Goal: Information Seeking & Learning: Compare options

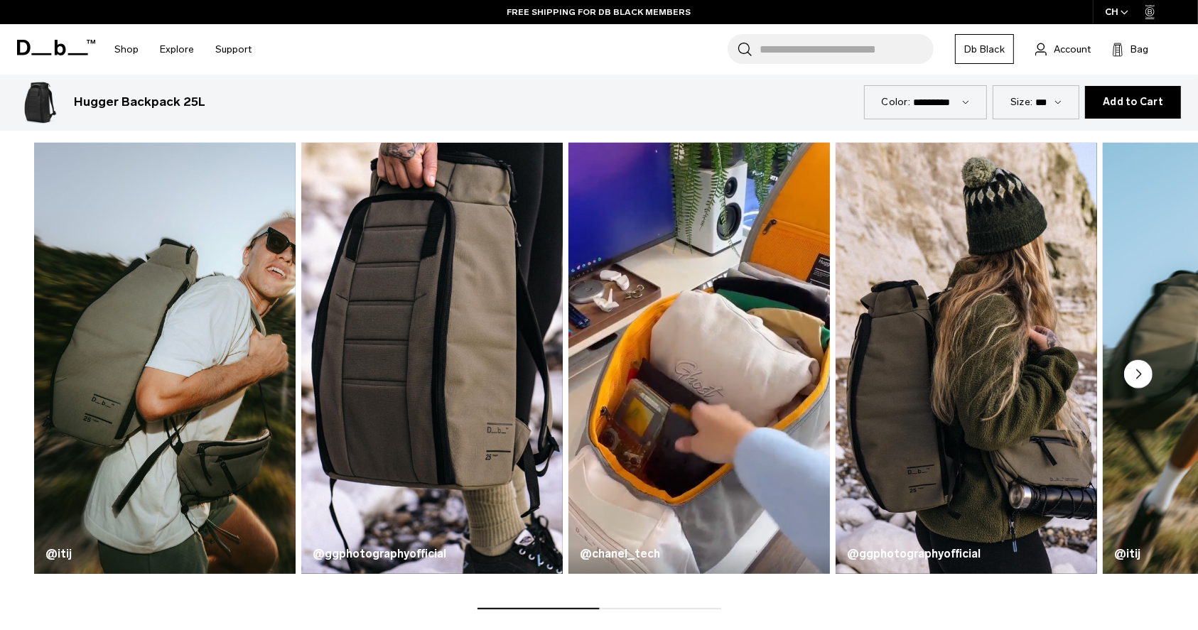
scroll to position [796, 0]
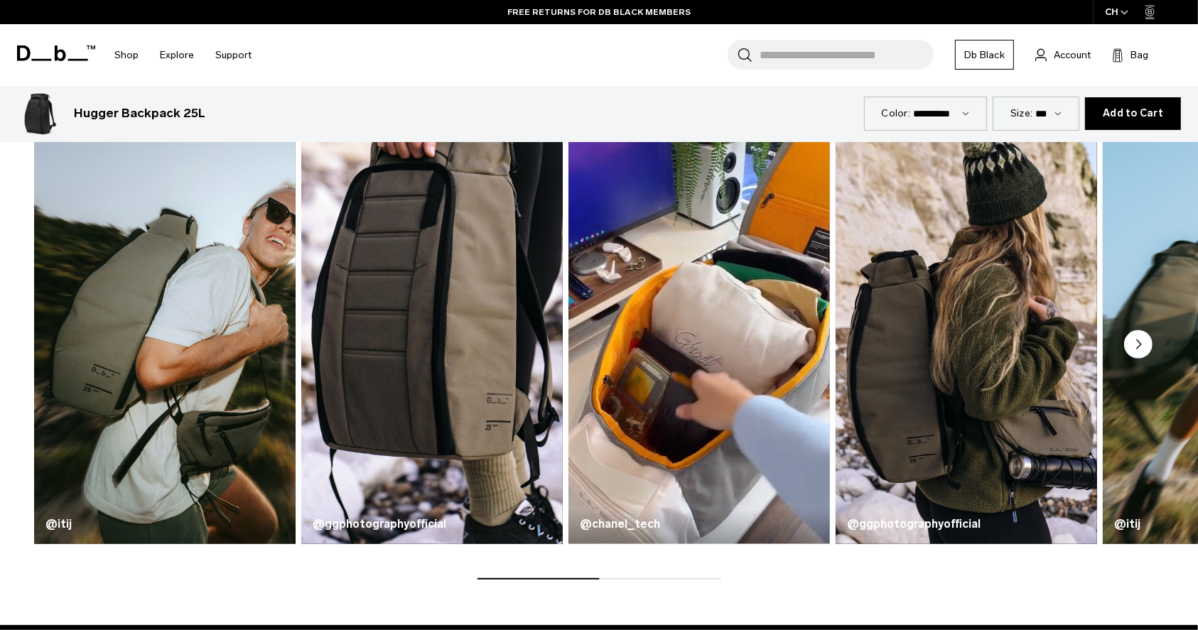
click at [1132, 350] on circle "Next slide" at bounding box center [1138, 345] width 28 height 28
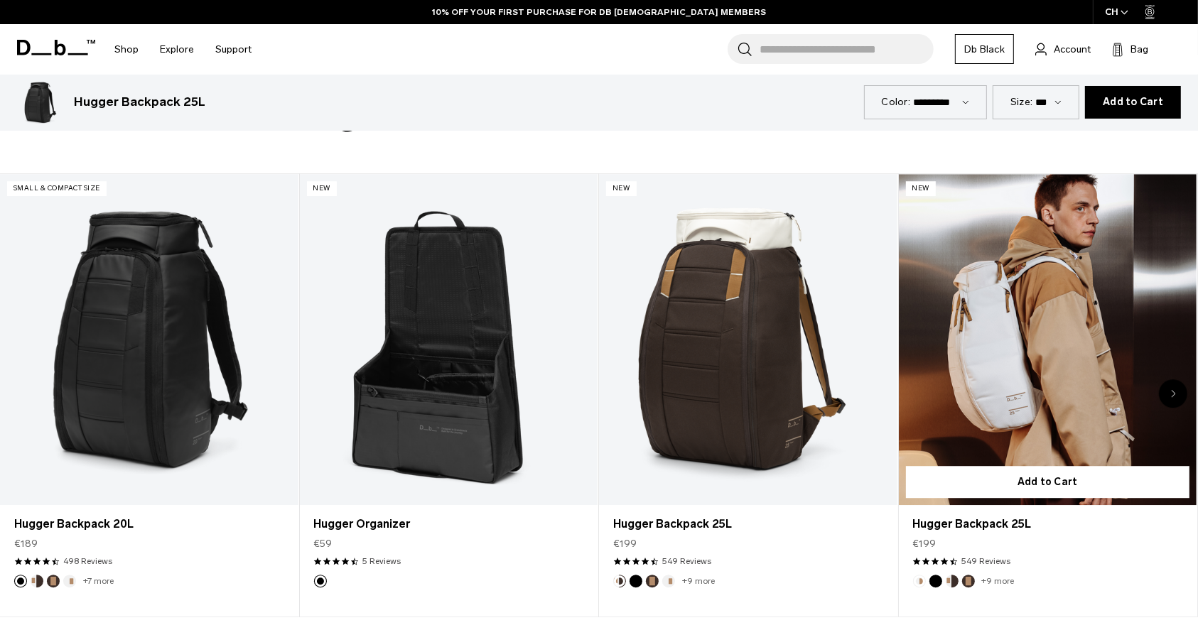
scroll to position [3790, 0]
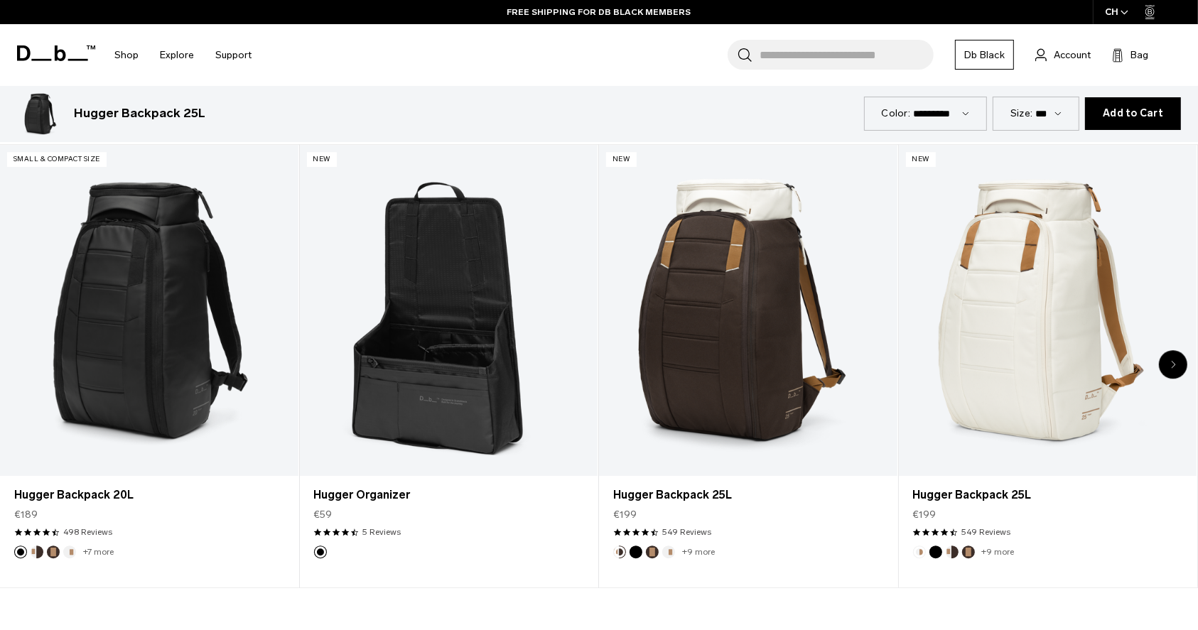
click at [1168, 364] on div "Next slide" at bounding box center [1173, 364] width 28 height 28
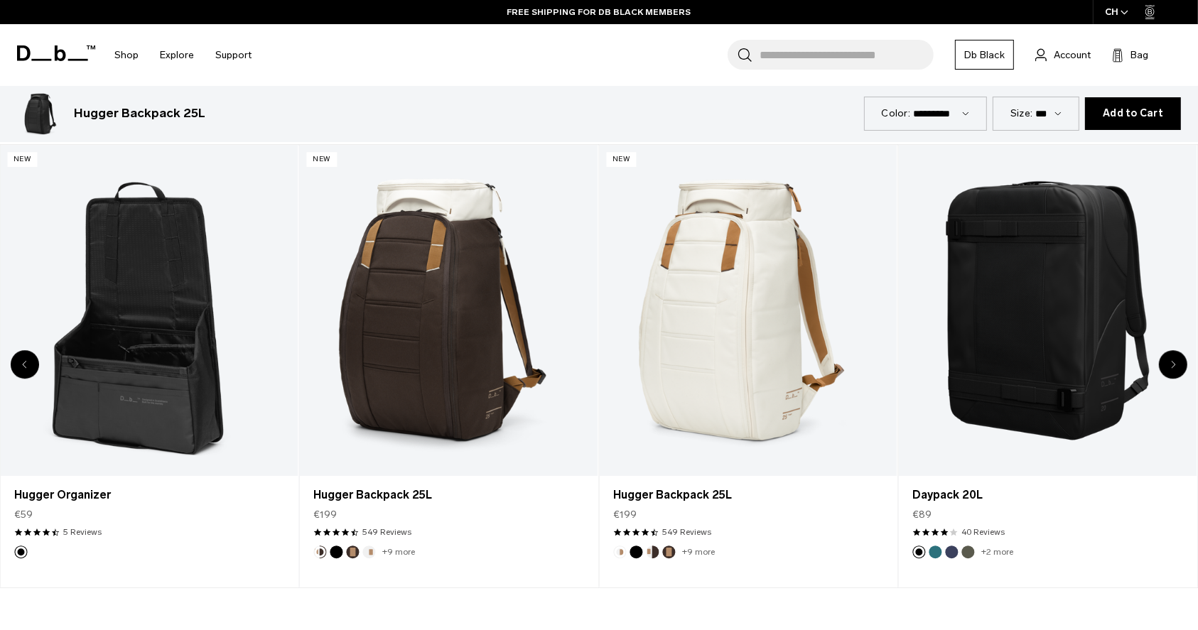
click at [1168, 364] on div "Next slide" at bounding box center [1173, 364] width 28 height 28
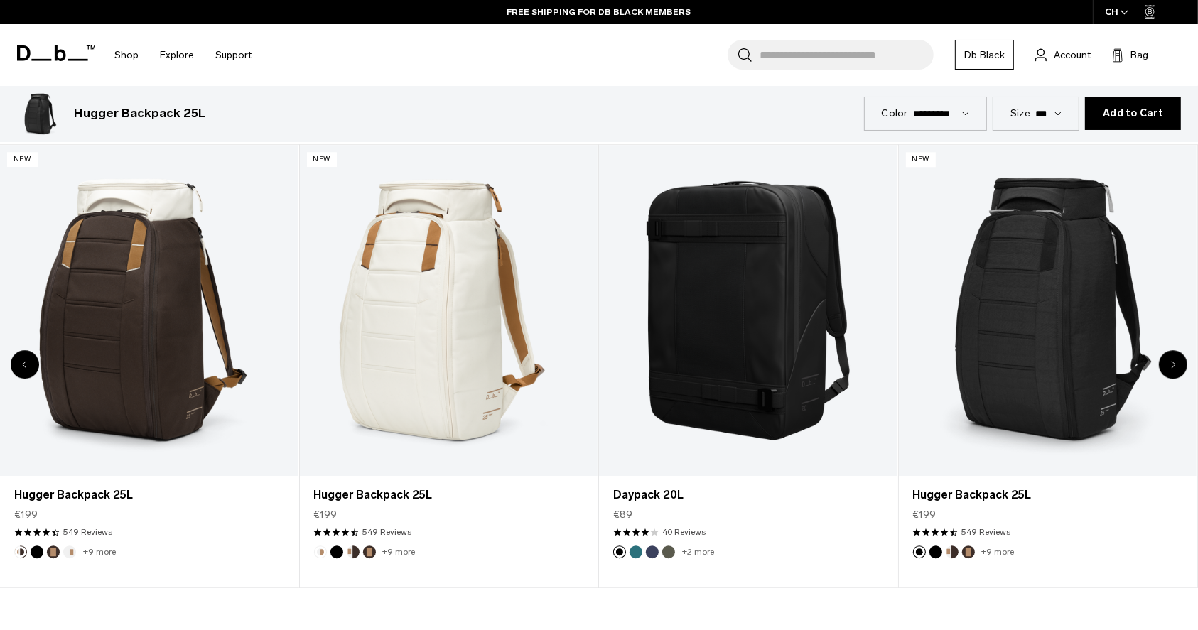
click at [1168, 364] on div "Next slide" at bounding box center [1173, 364] width 28 height 28
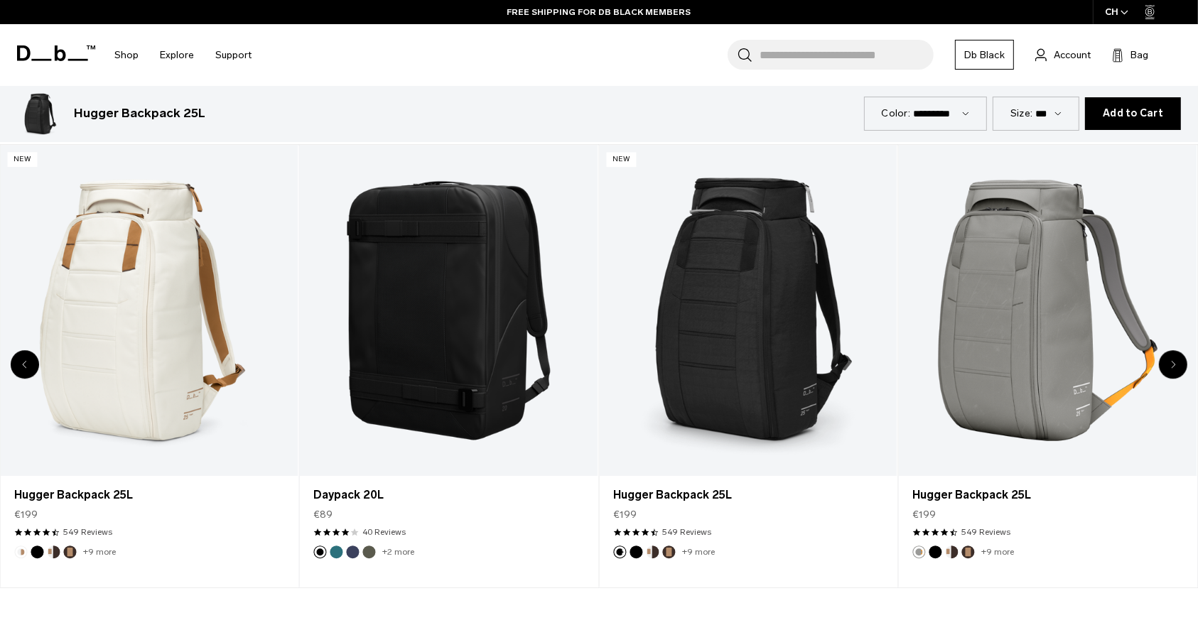
click at [1168, 364] on div "Next slide" at bounding box center [1173, 364] width 28 height 28
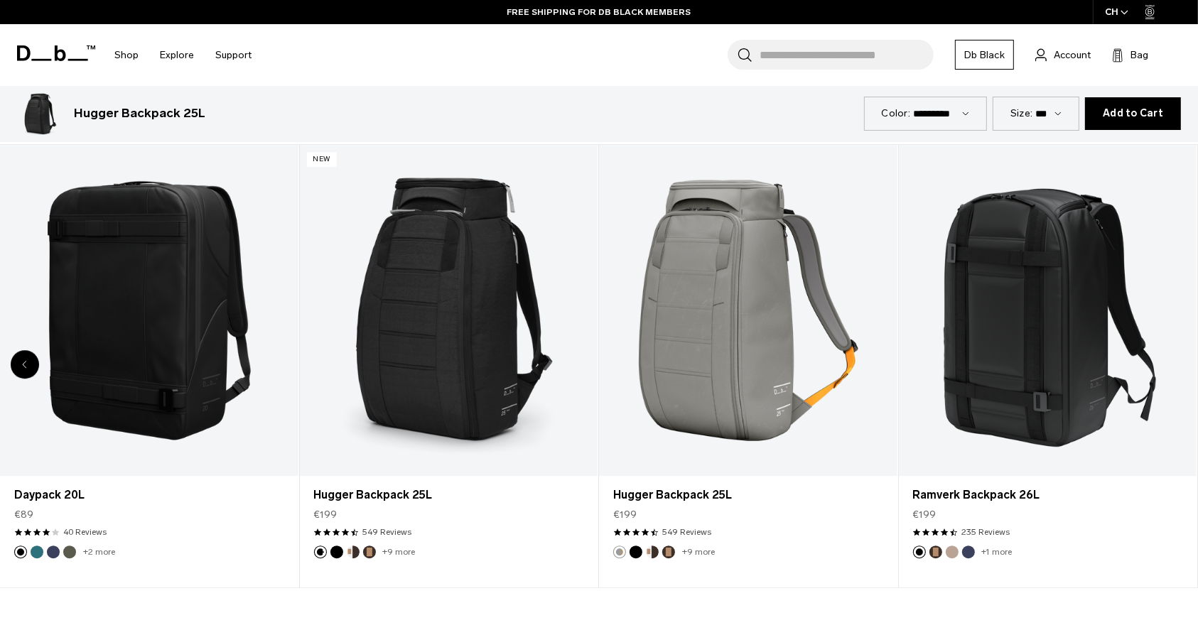
click at [1168, 364] on div "8 / 8" at bounding box center [1048, 310] width 299 height 331
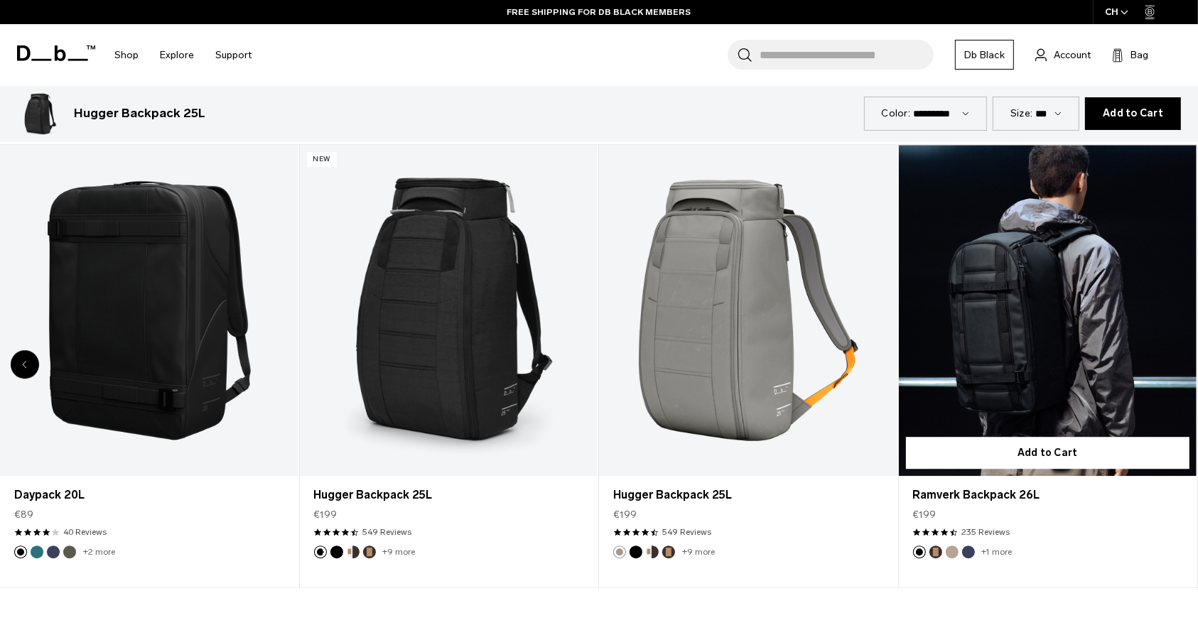
click at [1128, 386] on link "Ramverk Backpack 26L" at bounding box center [1048, 310] width 299 height 331
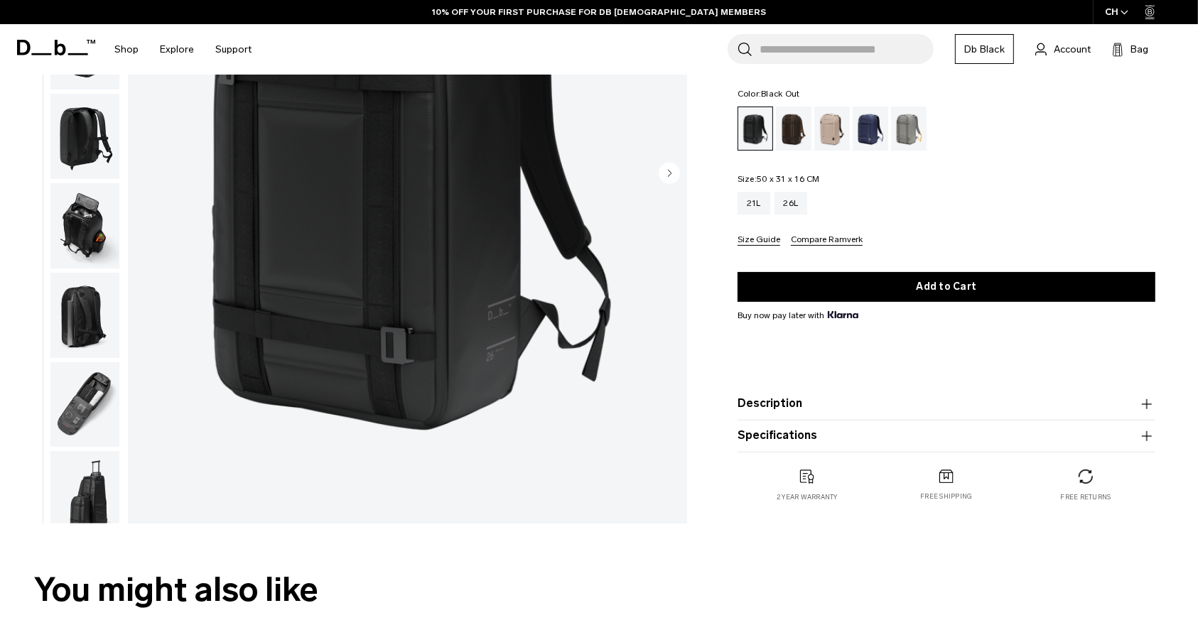
scroll to position [284, 0]
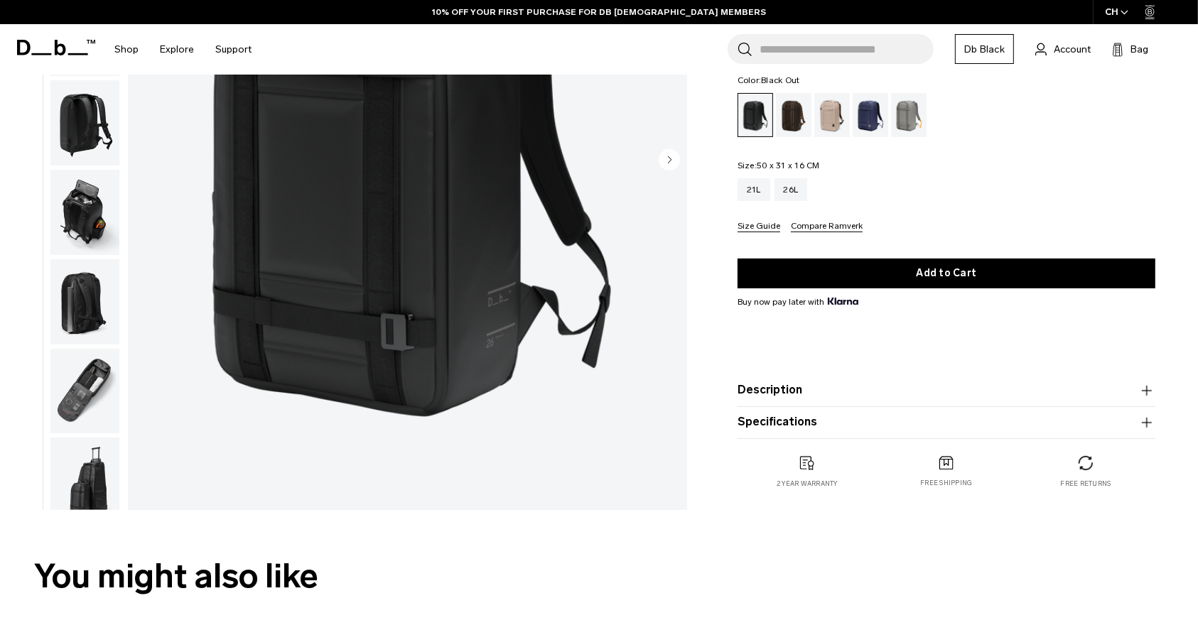
click at [85, 382] on img "button" at bounding box center [84, 391] width 69 height 85
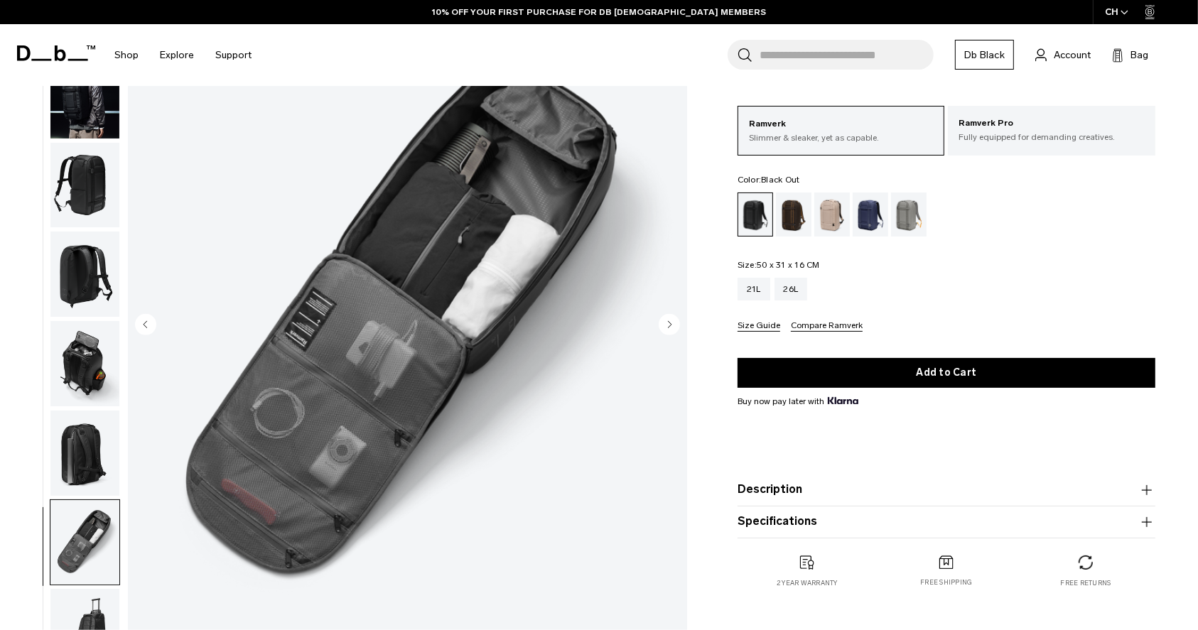
scroll to position [95, 0]
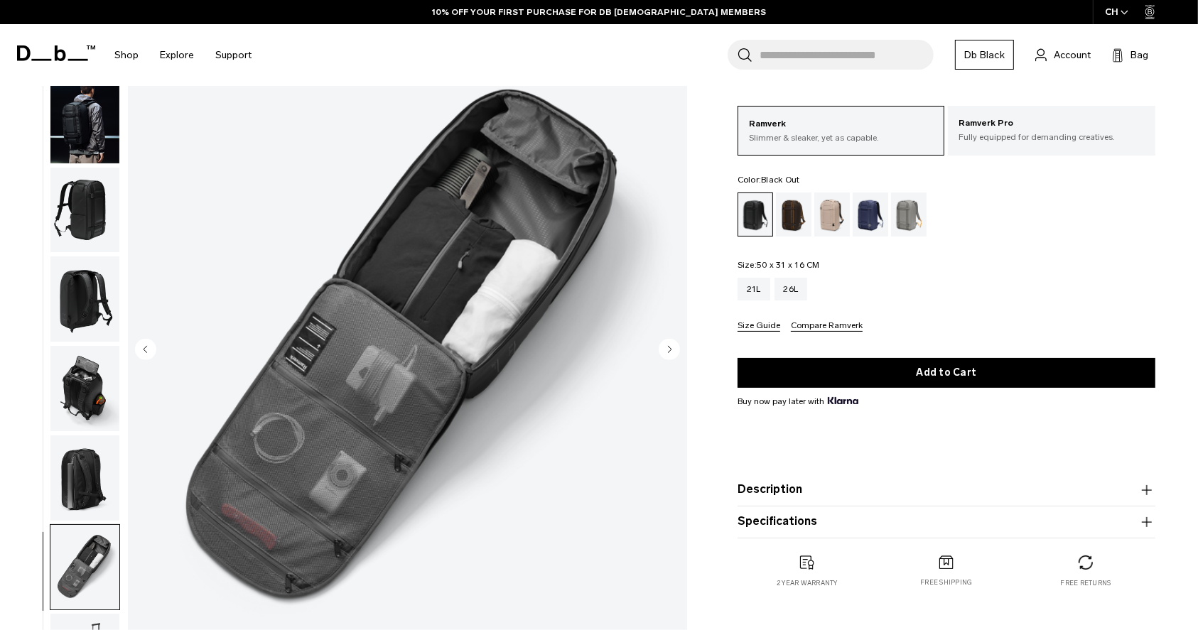
click at [94, 448] on img "button" at bounding box center [84, 478] width 69 height 85
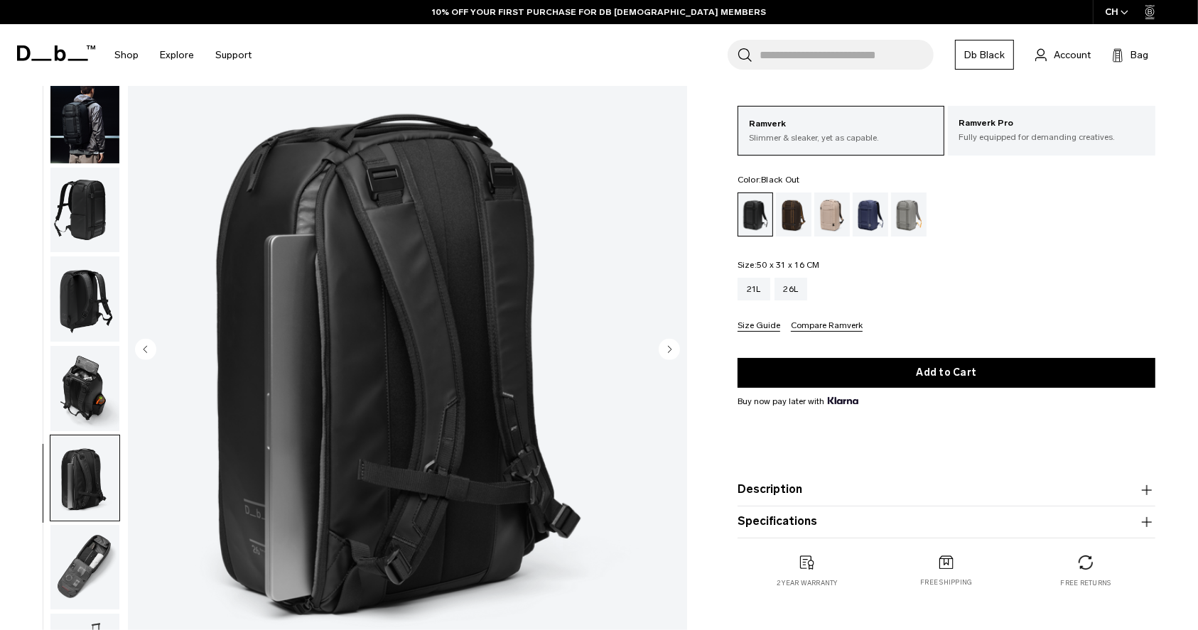
click at [95, 354] on img "button" at bounding box center [84, 388] width 69 height 85
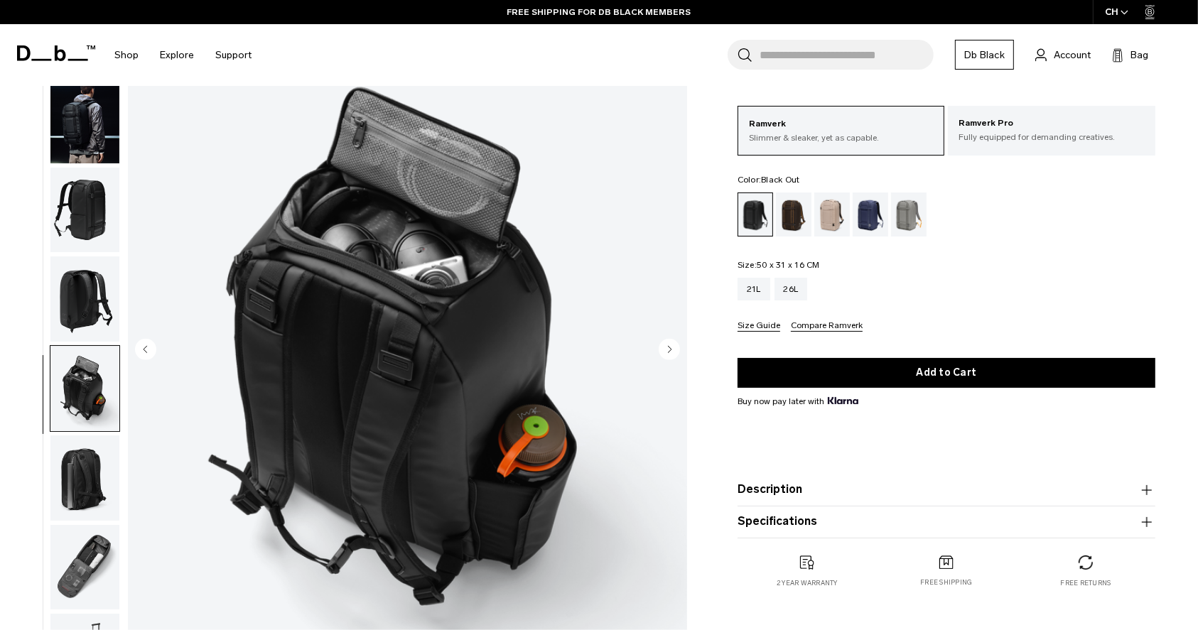
click at [46, 310] on div at bounding box center [81, 350] width 77 height 699
click at [82, 296] on img "button" at bounding box center [84, 299] width 69 height 85
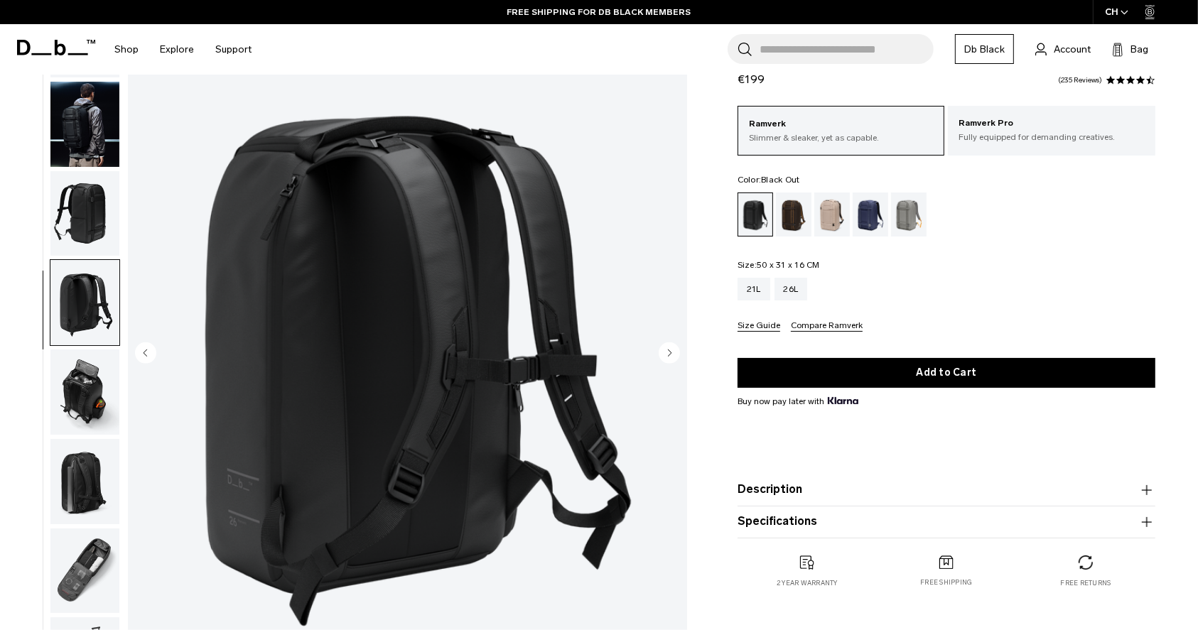
scroll to position [0, 0]
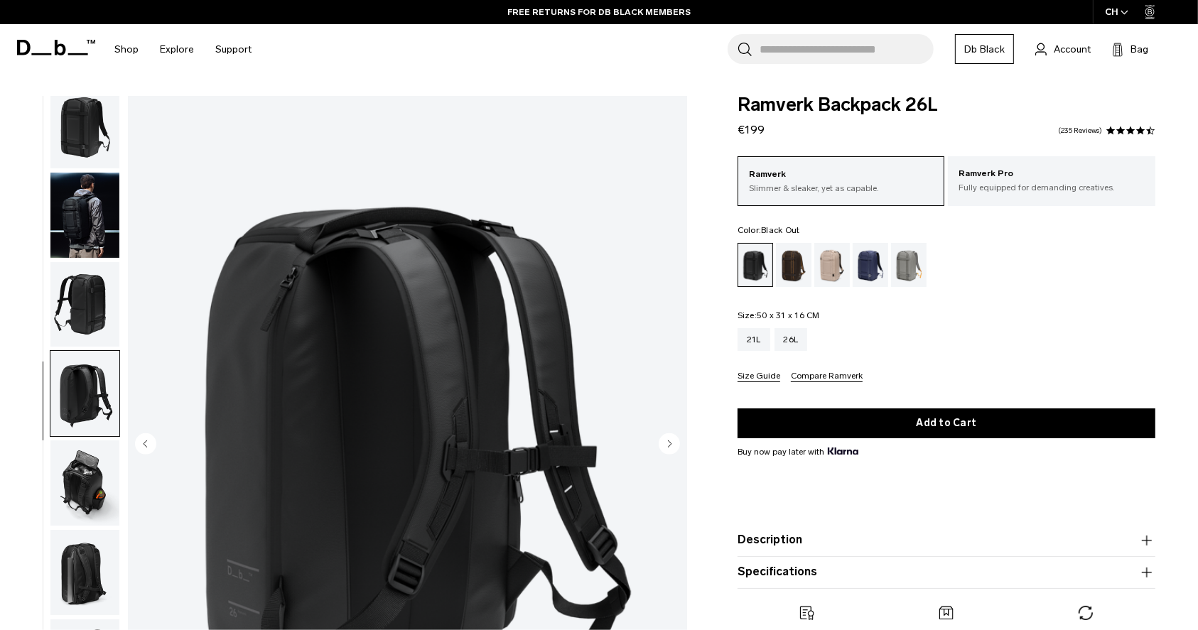
click at [92, 107] on img "button" at bounding box center [84, 125] width 69 height 85
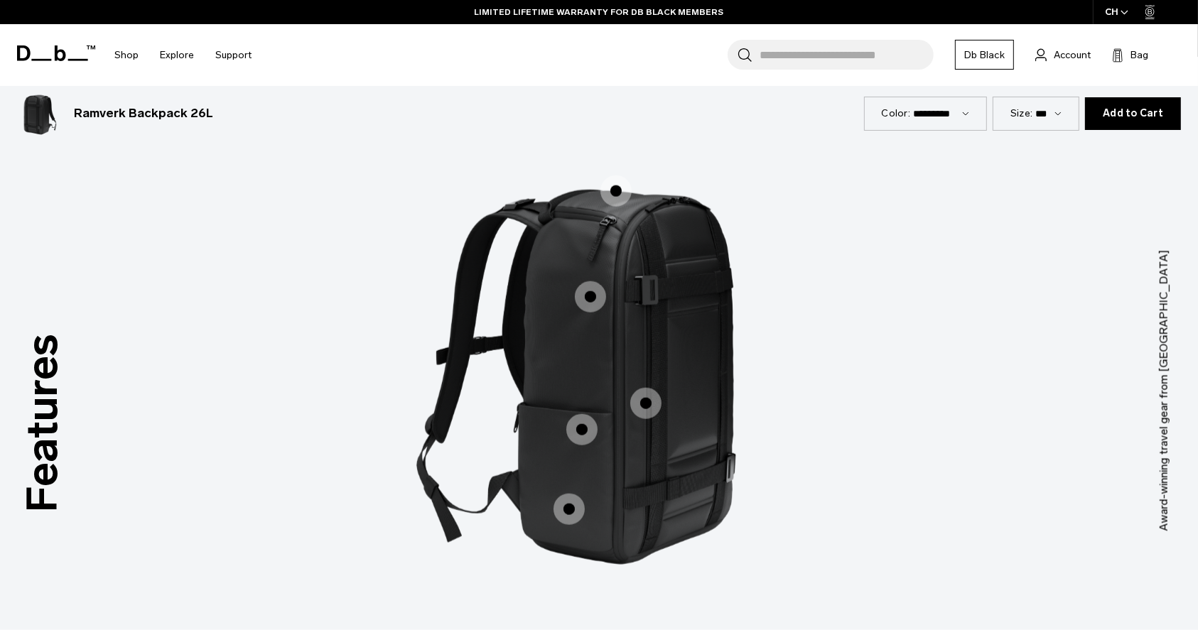
scroll to position [1800, 0]
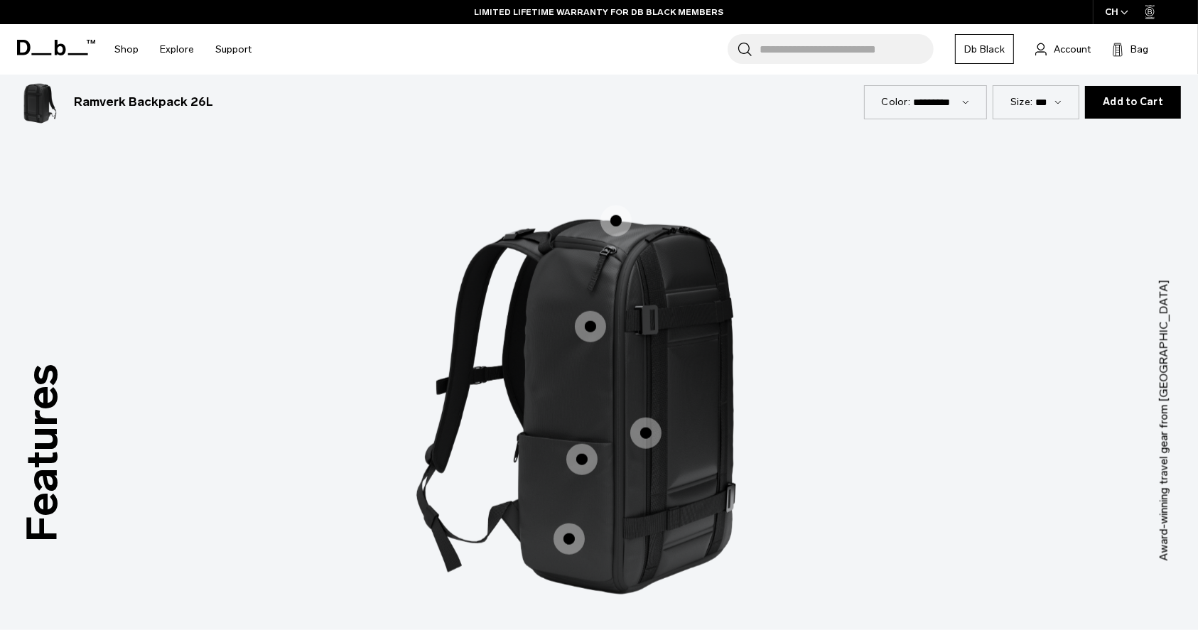
click at [583, 314] on span "1 / 3" at bounding box center [590, 326] width 31 height 31
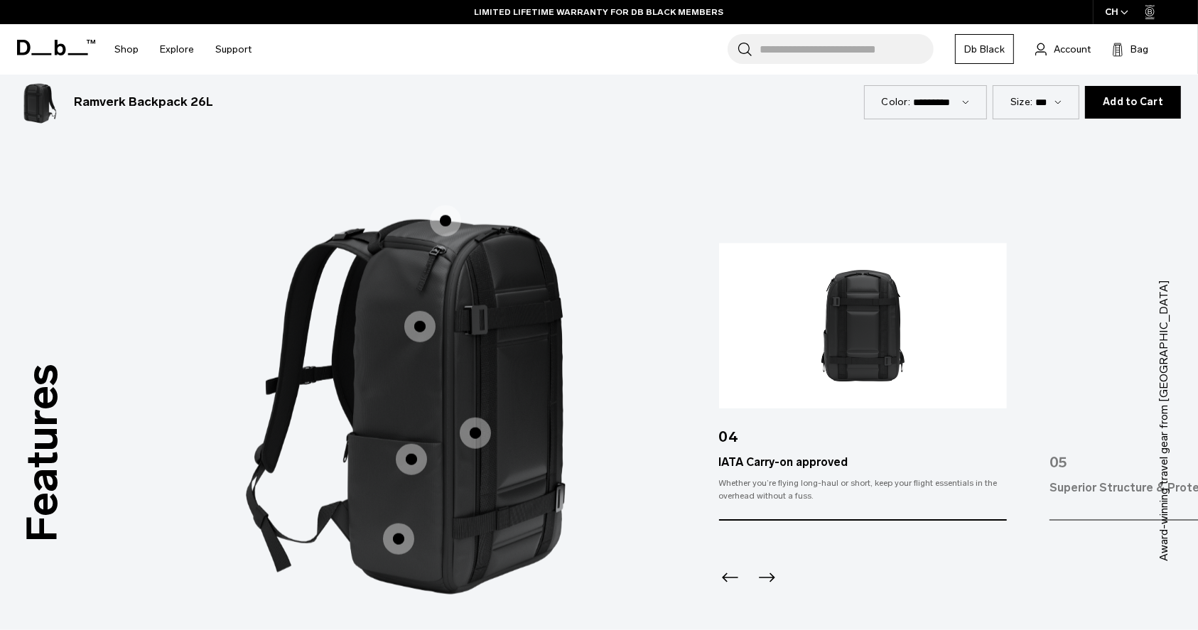
click at [446, 215] on span "1 / 3" at bounding box center [445, 220] width 31 height 31
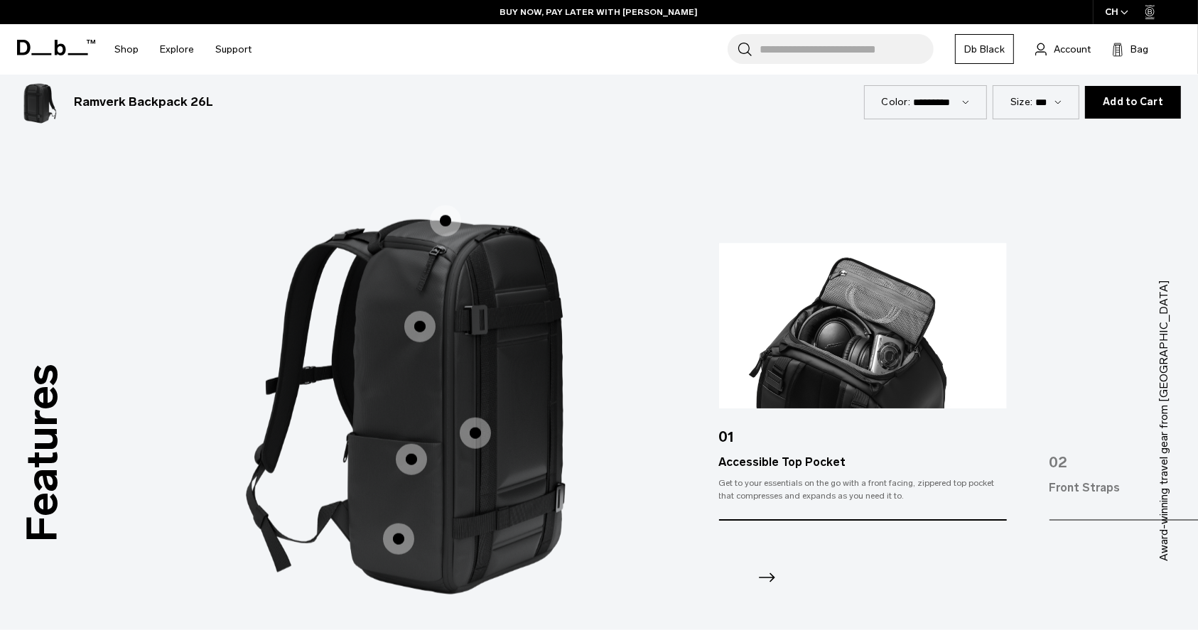
click at [466, 434] on span "1 / 3" at bounding box center [475, 433] width 31 height 31
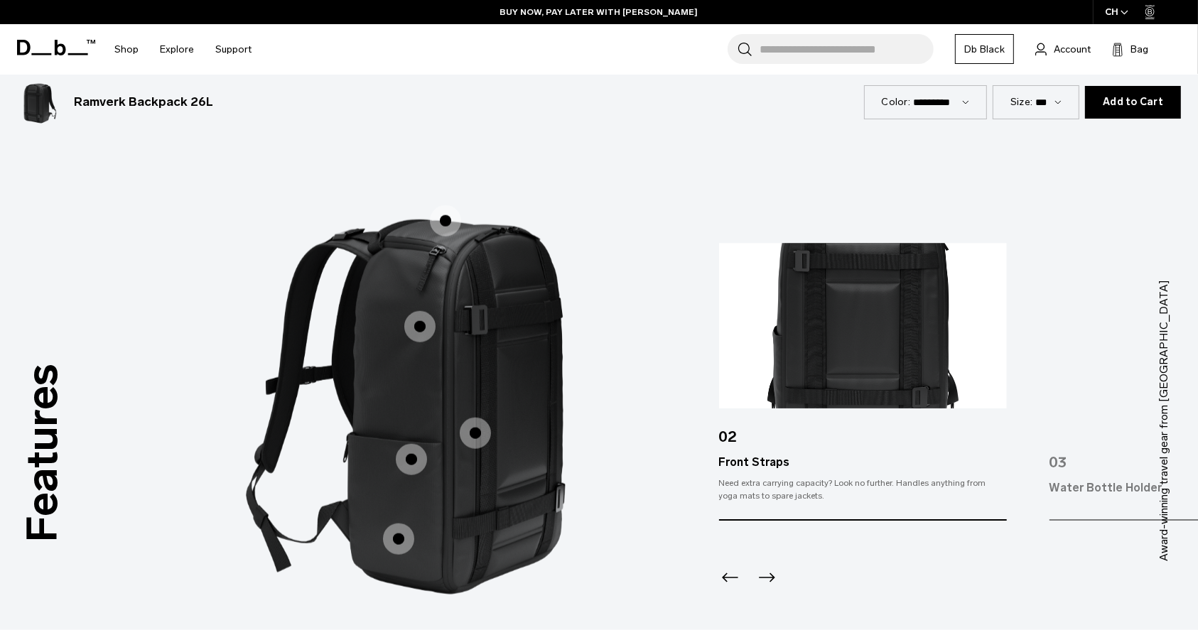
click at [403, 453] on span "1 / 3" at bounding box center [411, 459] width 31 height 31
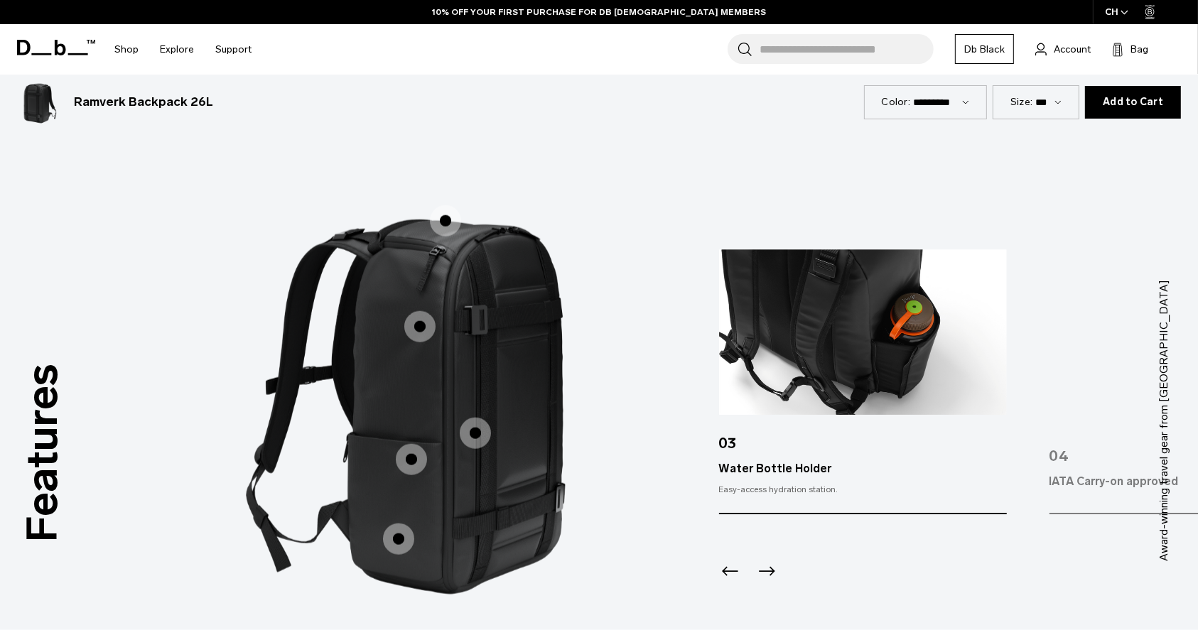
click at [412, 527] on label "Superior Structure & Protection" at bounding box center [399, 539] width 34 height 34
click at [410, 543] on span "1 / 3" at bounding box center [398, 539] width 31 height 31
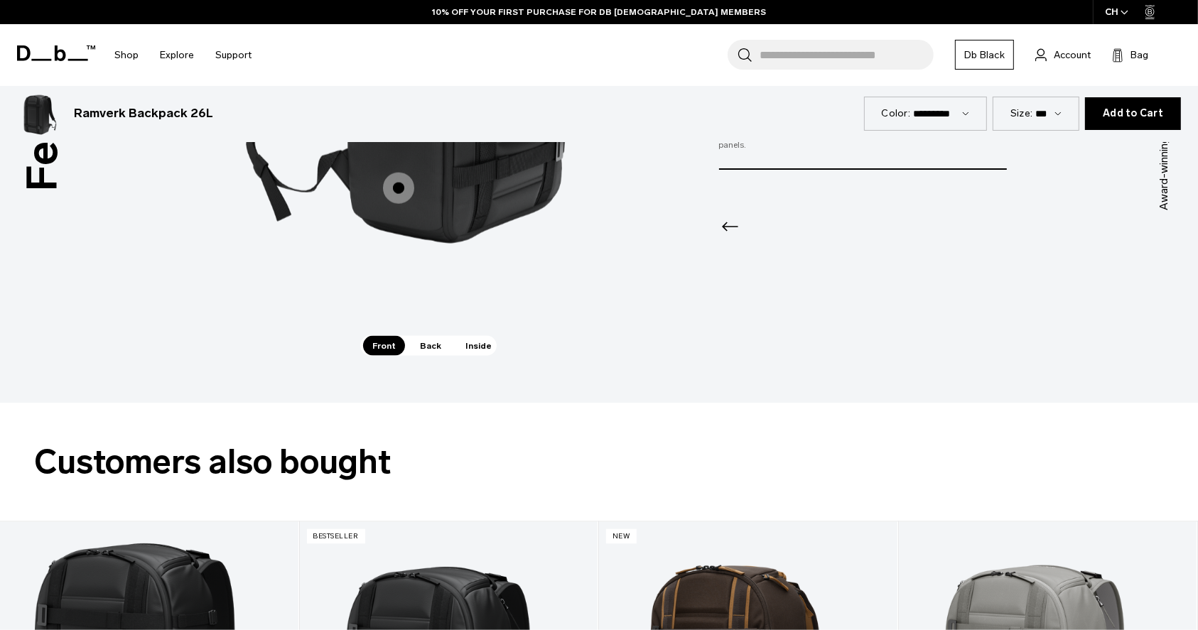
scroll to position [1990, 0]
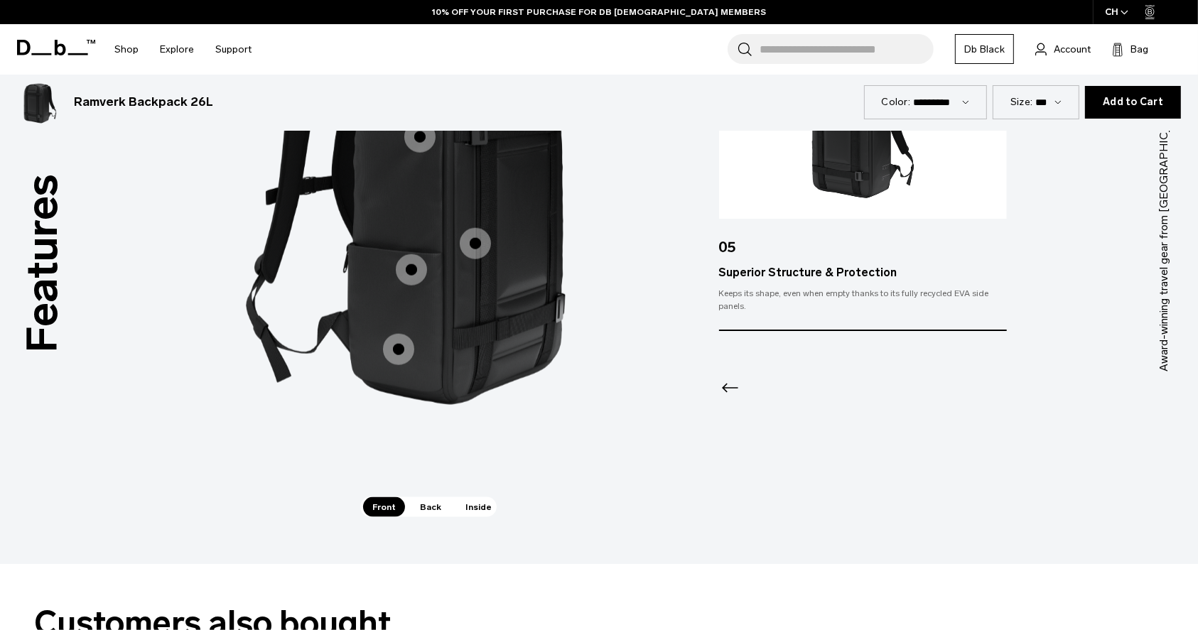
click at [426, 506] on span "Back" at bounding box center [431, 508] width 40 height 20
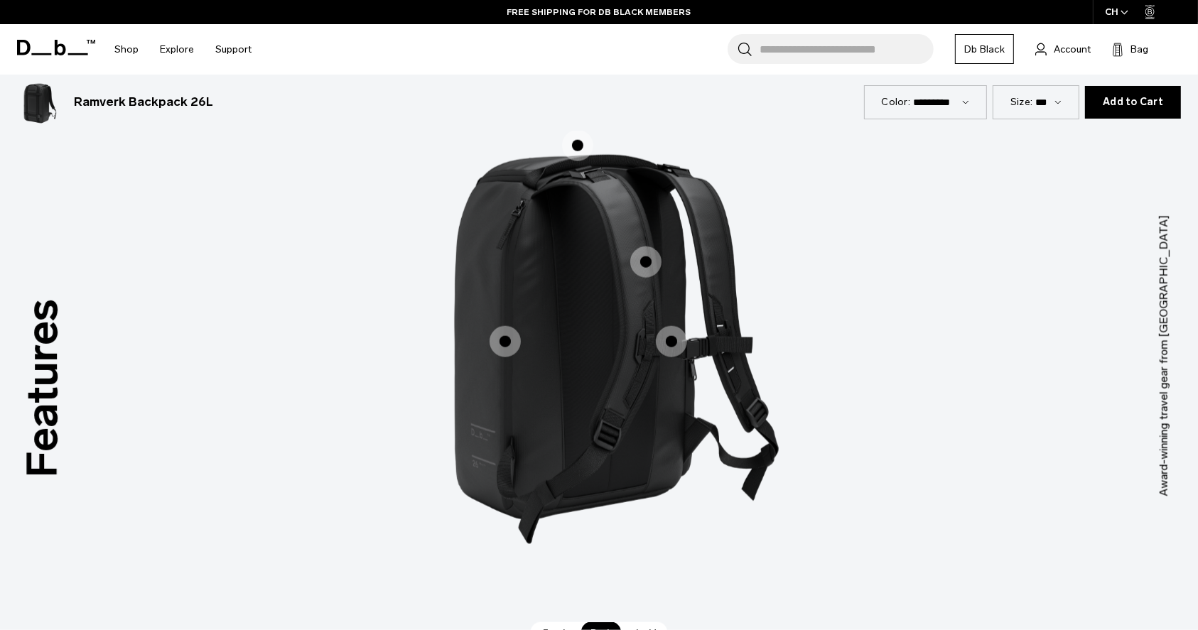
scroll to position [1895, 0]
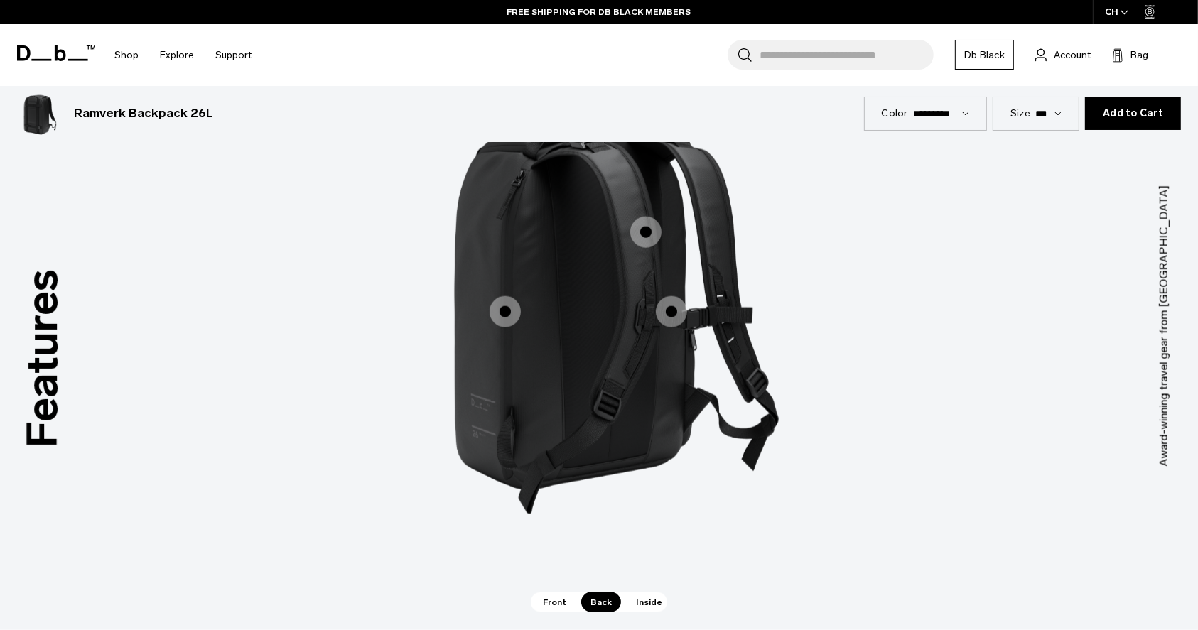
click at [506, 305] on span "2 / 3" at bounding box center [505, 311] width 31 height 31
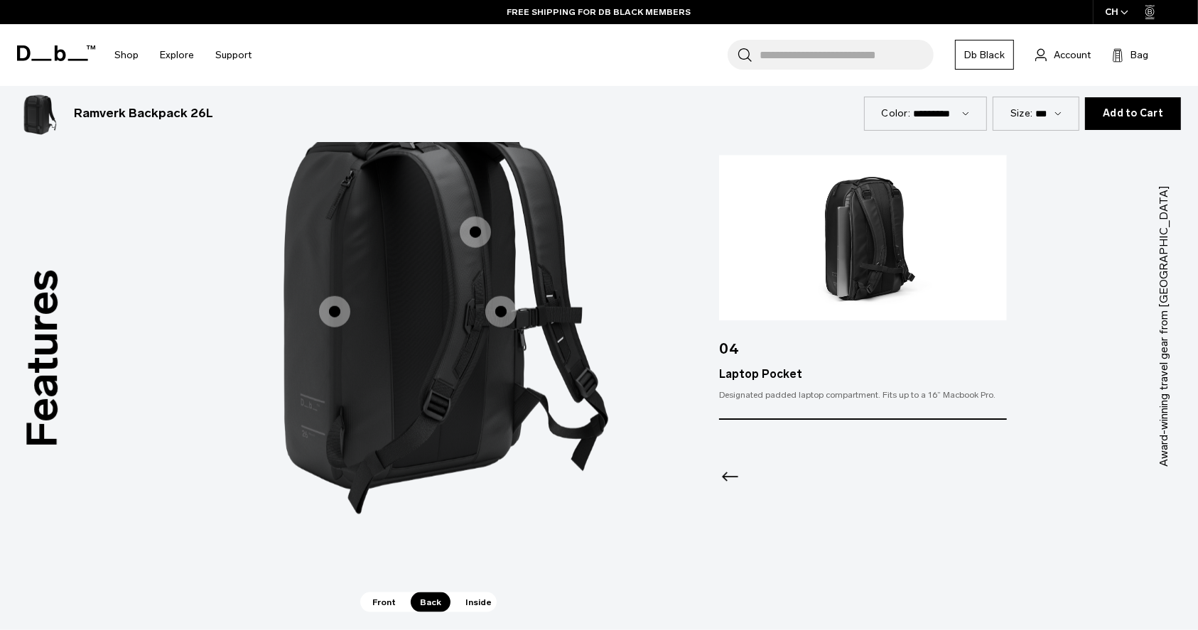
click at [480, 600] on span "Inside" at bounding box center [478, 603] width 45 height 20
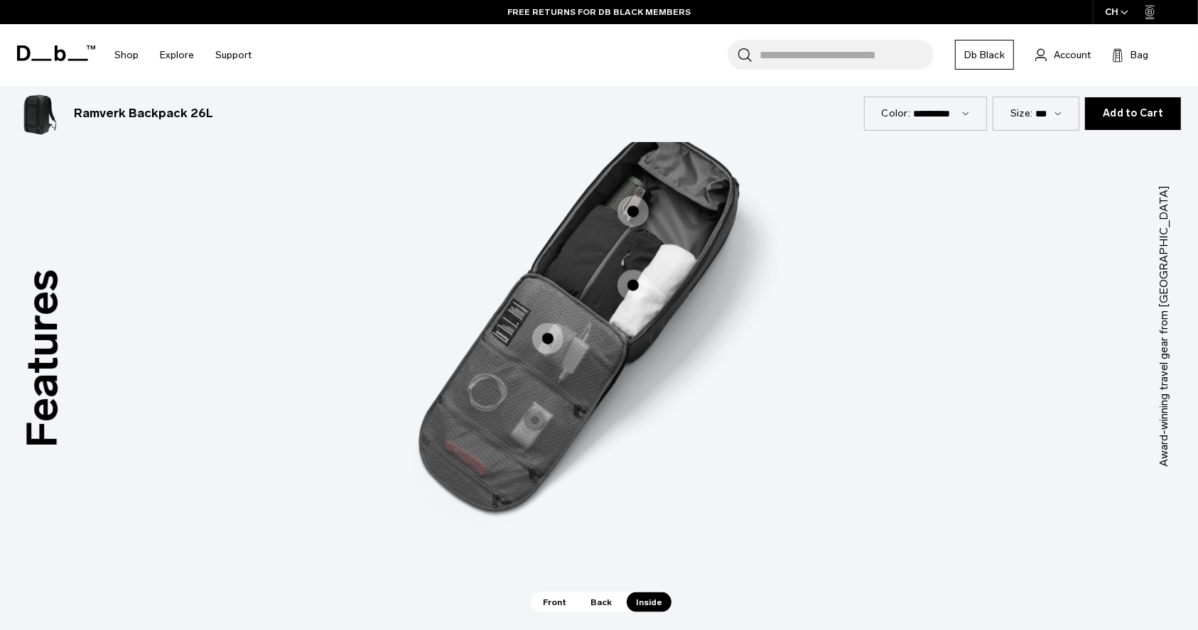
click at [542, 326] on span "3 / 3" at bounding box center [547, 338] width 31 height 31
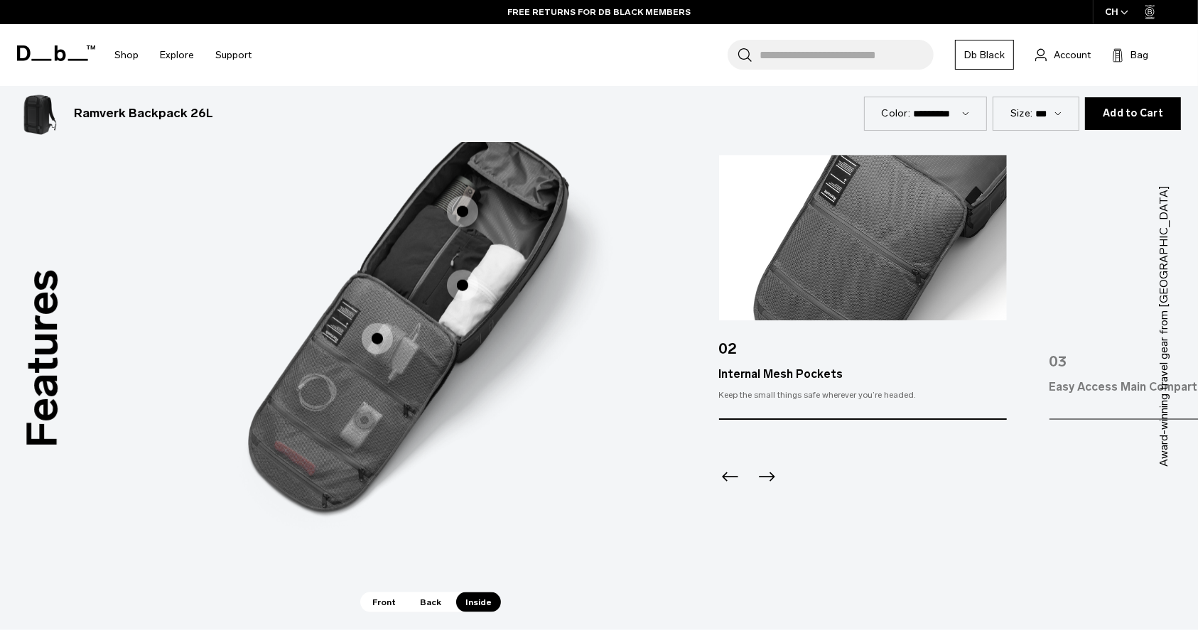
click at [458, 208] on span "3 / 3" at bounding box center [462, 211] width 31 height 31
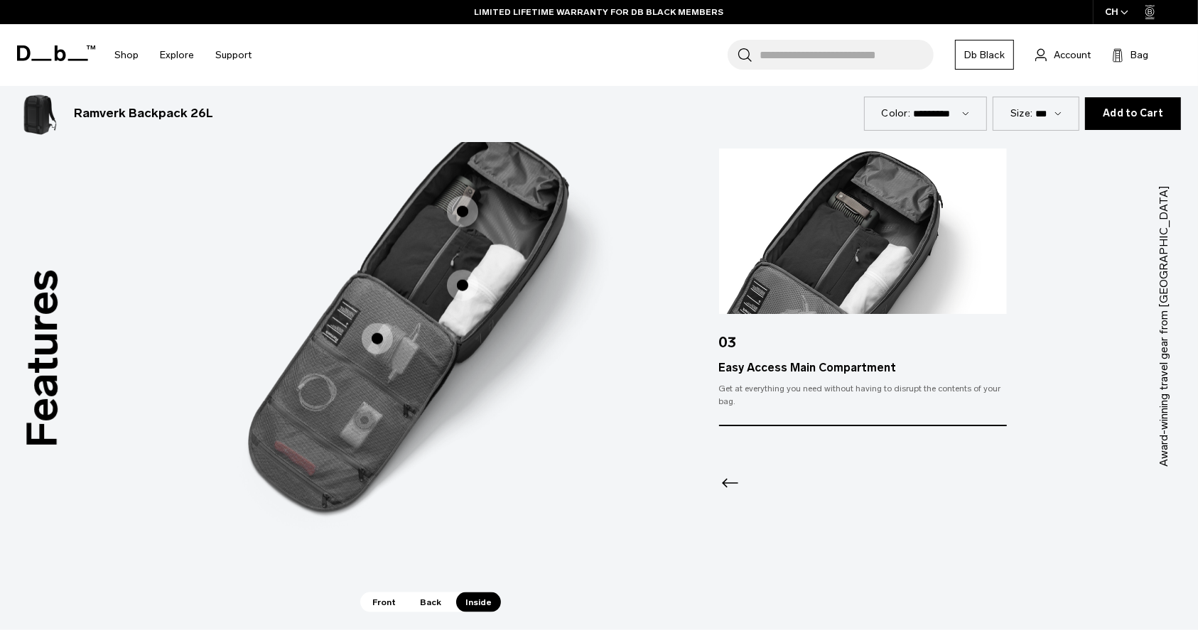
click at [455, 294] on span "3 / 3" at bounding box center [462, 285] width 31 height 31
click at [455, 286] on span "3 / 3" at bounding box center [462, 285] width 31 height 31
click at [460, 276] on span "3 / 3" at bounding box center [462, 285] width 31 height 31
click at [460, 285] on span "3 / 3" at bounding box center [462, 285] width 31 height 31
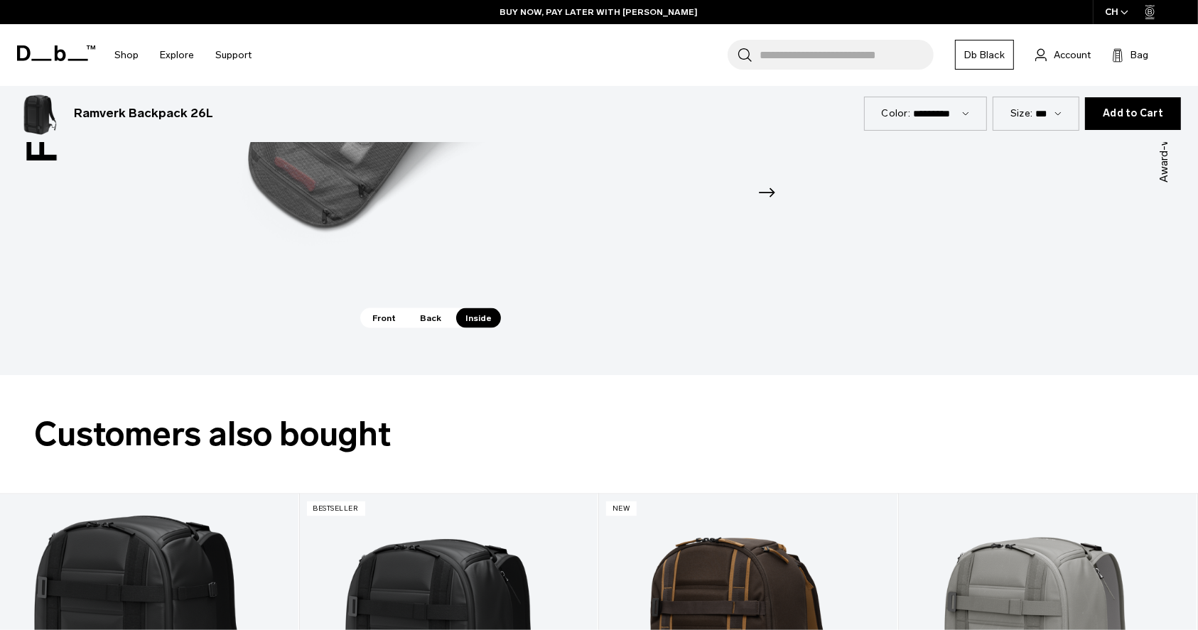
scroll to position [2559, 0]
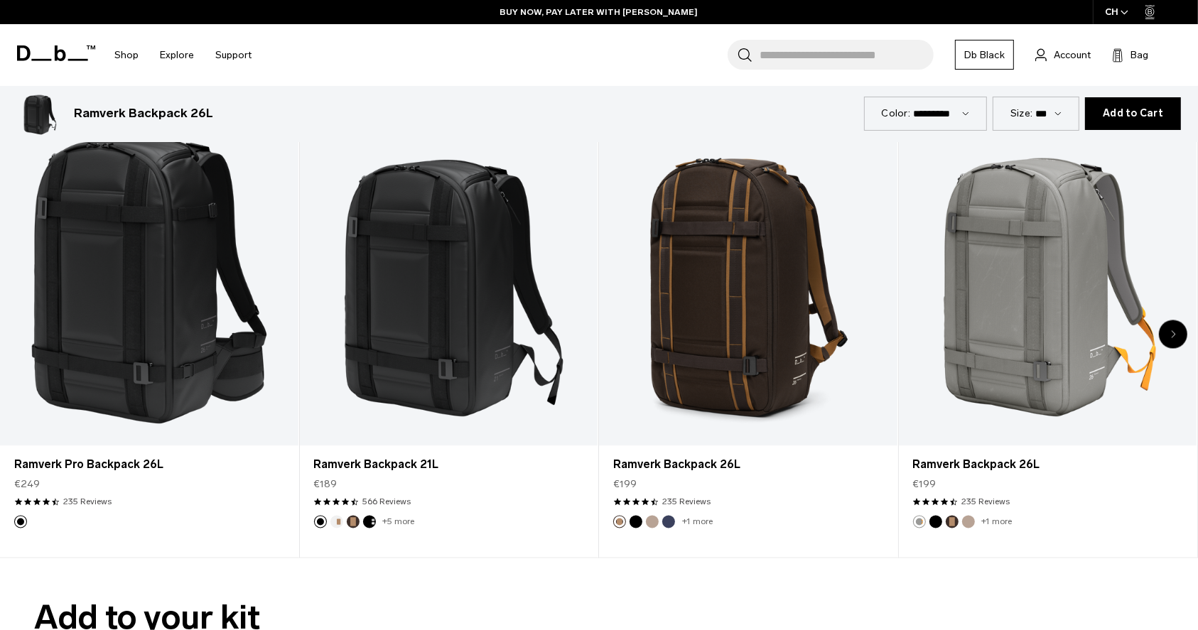
click at [1176, 335] on div "Next slide" at bounding box center [1173, 335] width 28 height 28
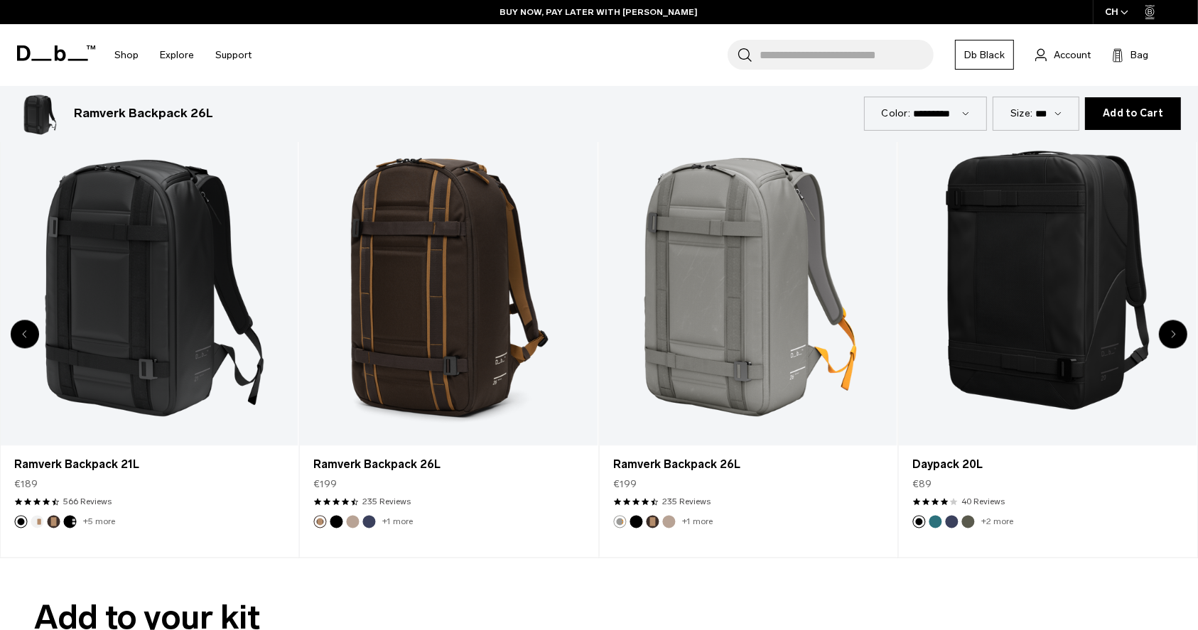
click at [1176, 335] on div "Next slide" at bounding box center [1173, 335] width 28 height 28
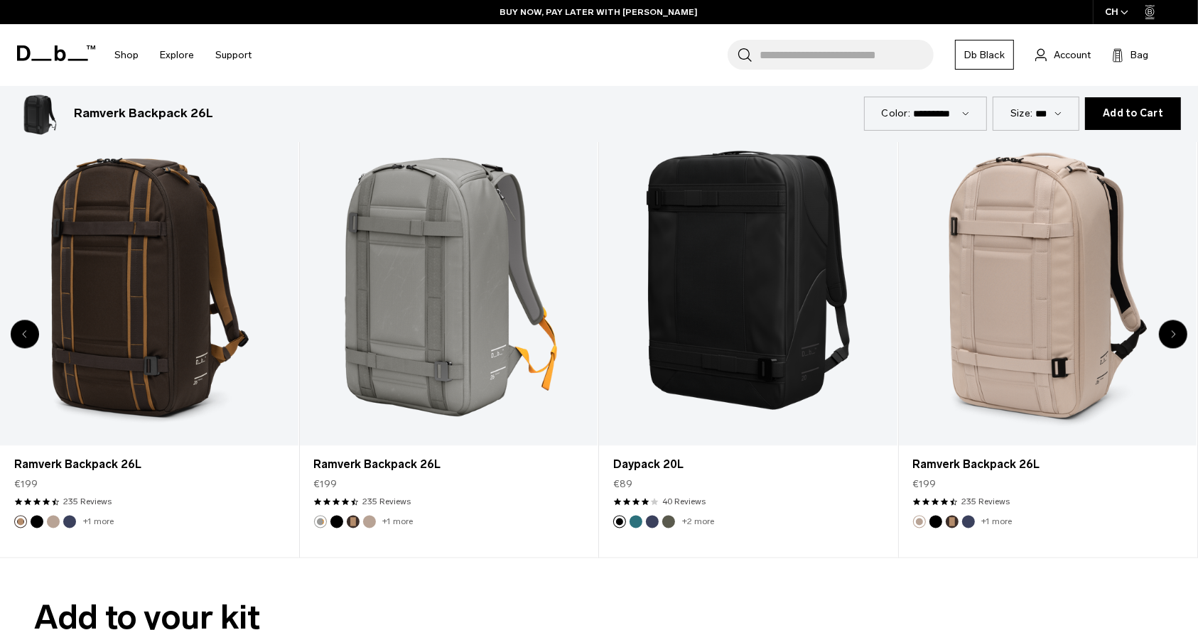
click at [1176, 335] on div "Next slide" at bounding box center [1173, 335] width 28 height 28
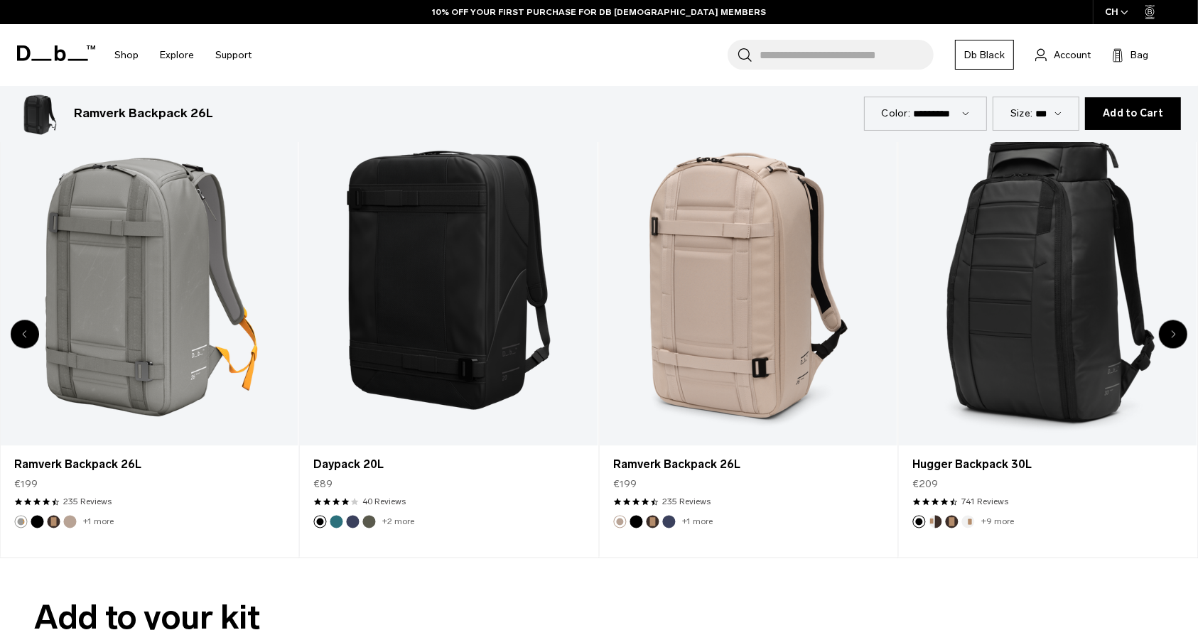
click at [1176, 335] on div "Next slide" at bounding box center [1173, 335] width 28 height 28
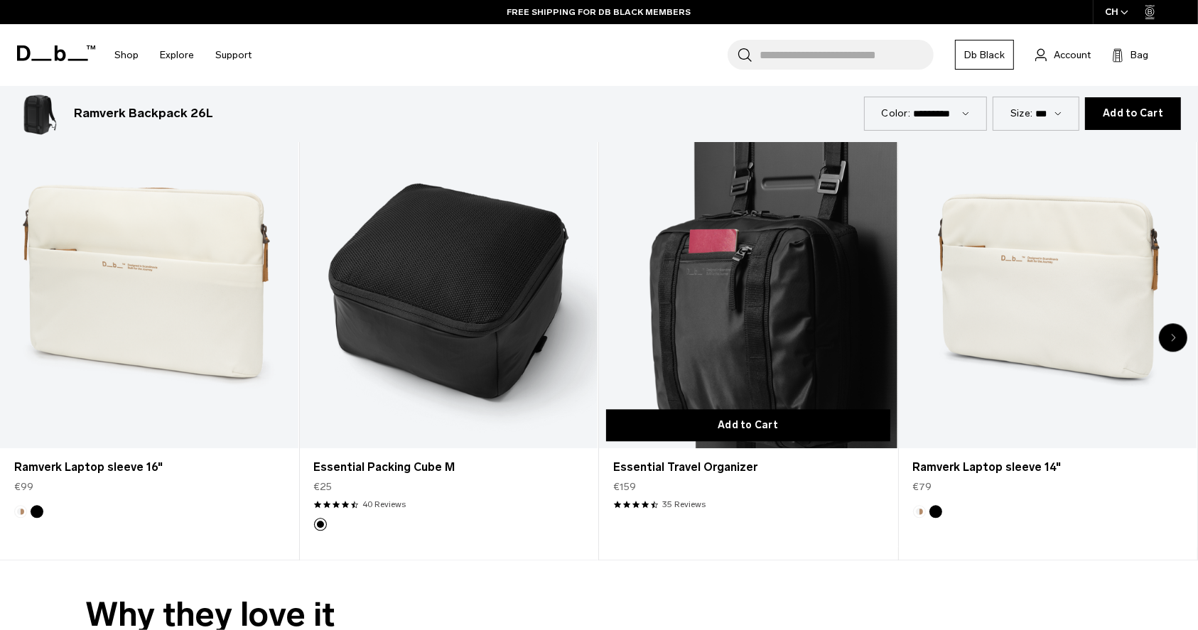
scroll to position [3127, 0]
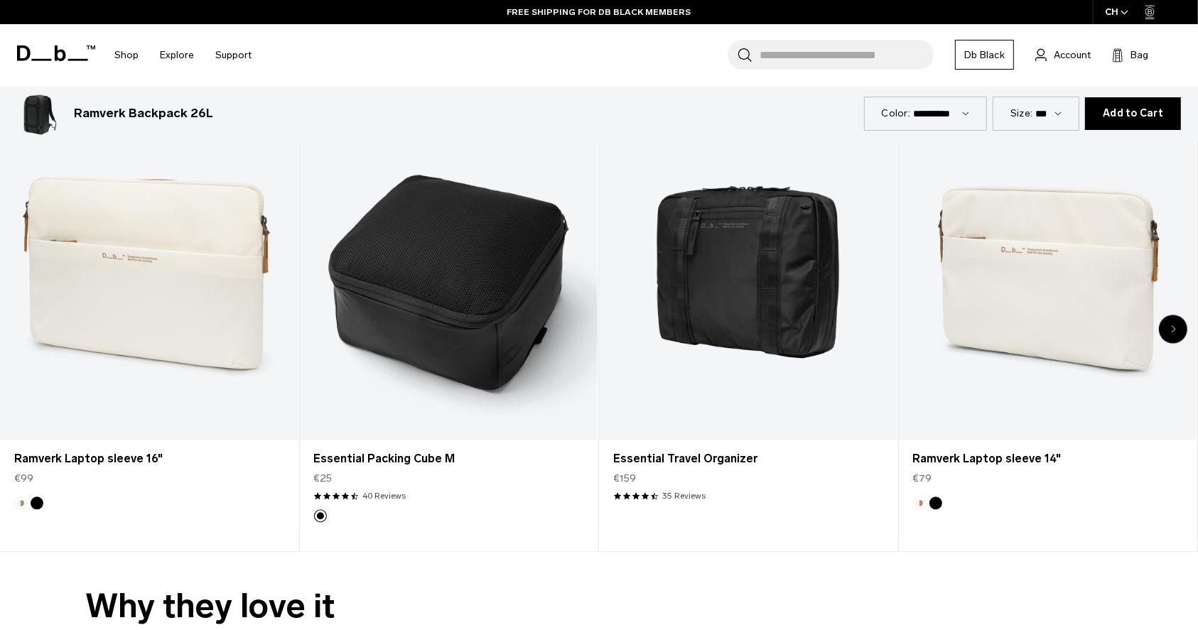
click at [1171, 326] on icon "Next slide" at bounding box center [1173, 329] width 5 height 9
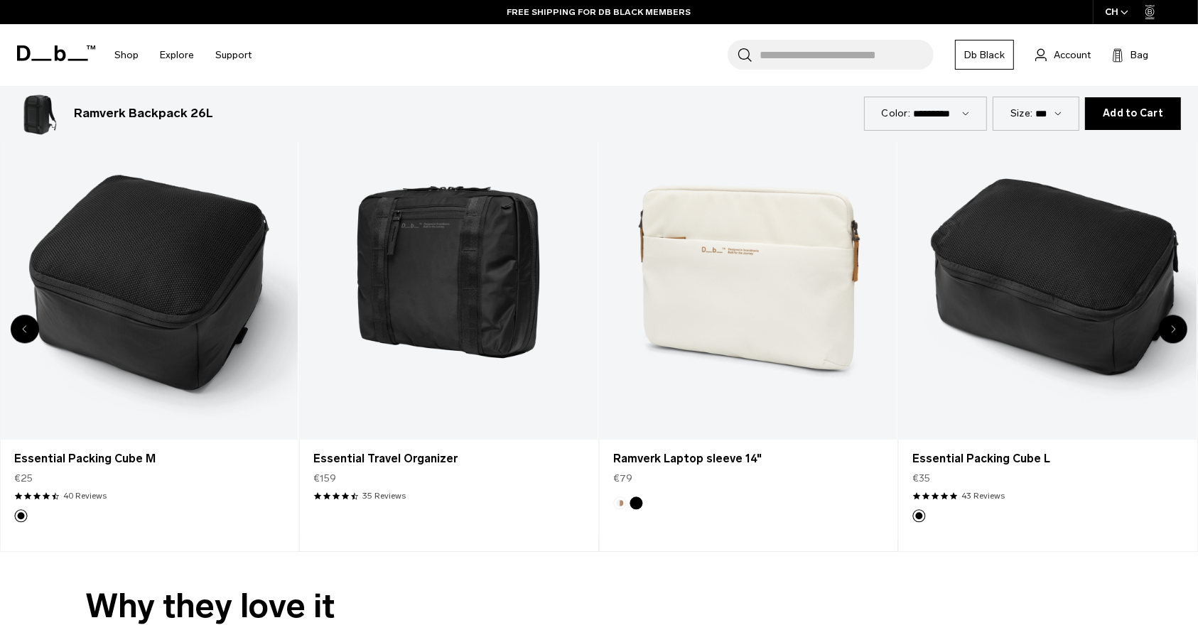
click at [1174, 329] on icon "Next slide" at bounding box center [1174, 329] width 4 height 6
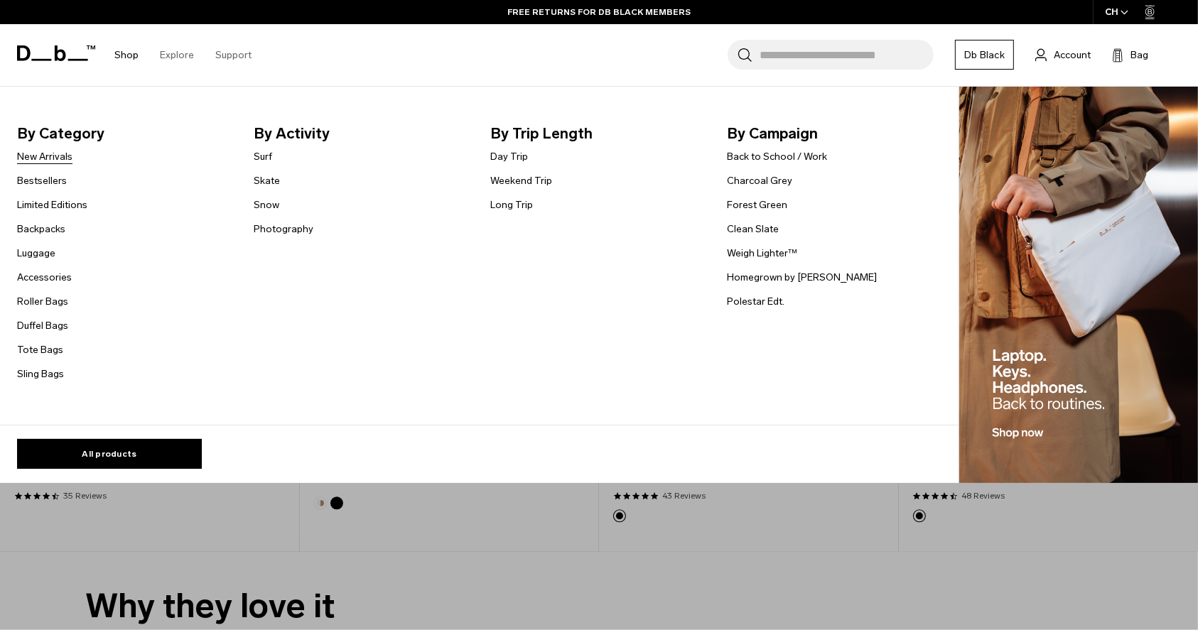
click at [65, 158] on link "New Arrivals" at bounding box center [44, 156] width 55 height 15
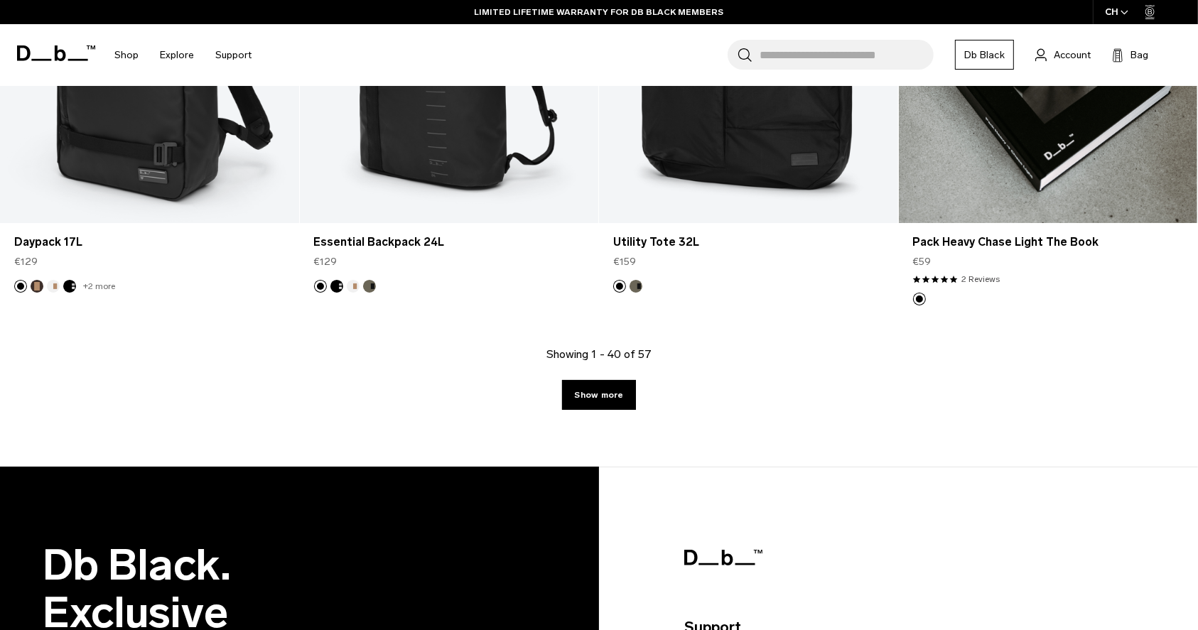
scroll to position [4549, 0]
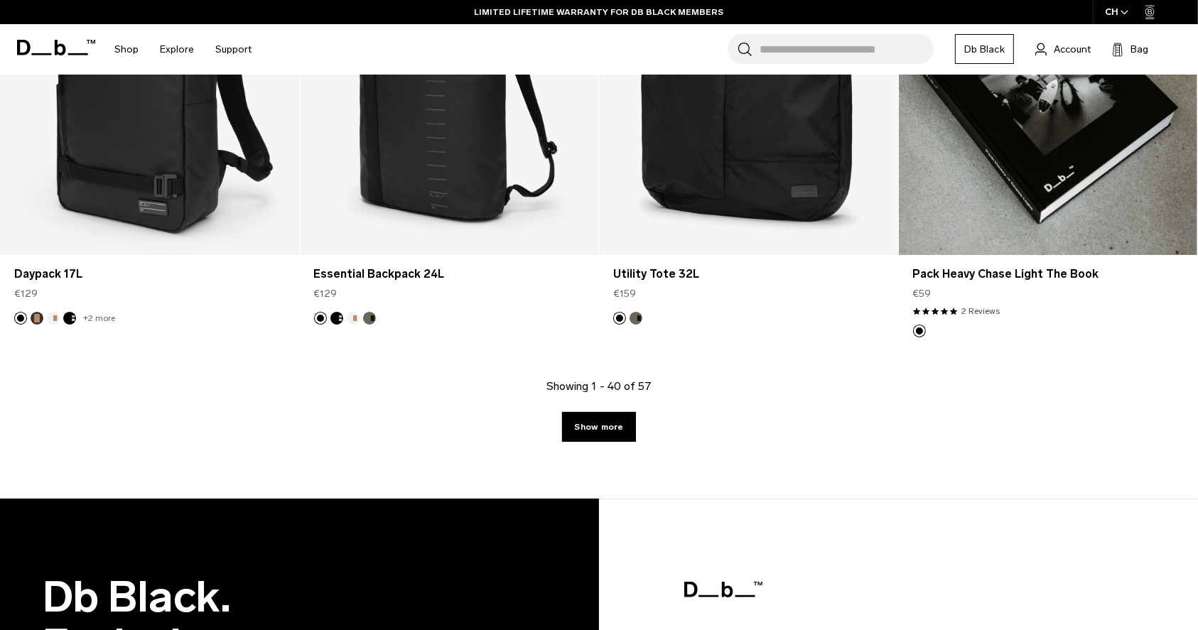
click at [578, 415] on link "Show more" at bounding box center [598, 427] width 73 height 30
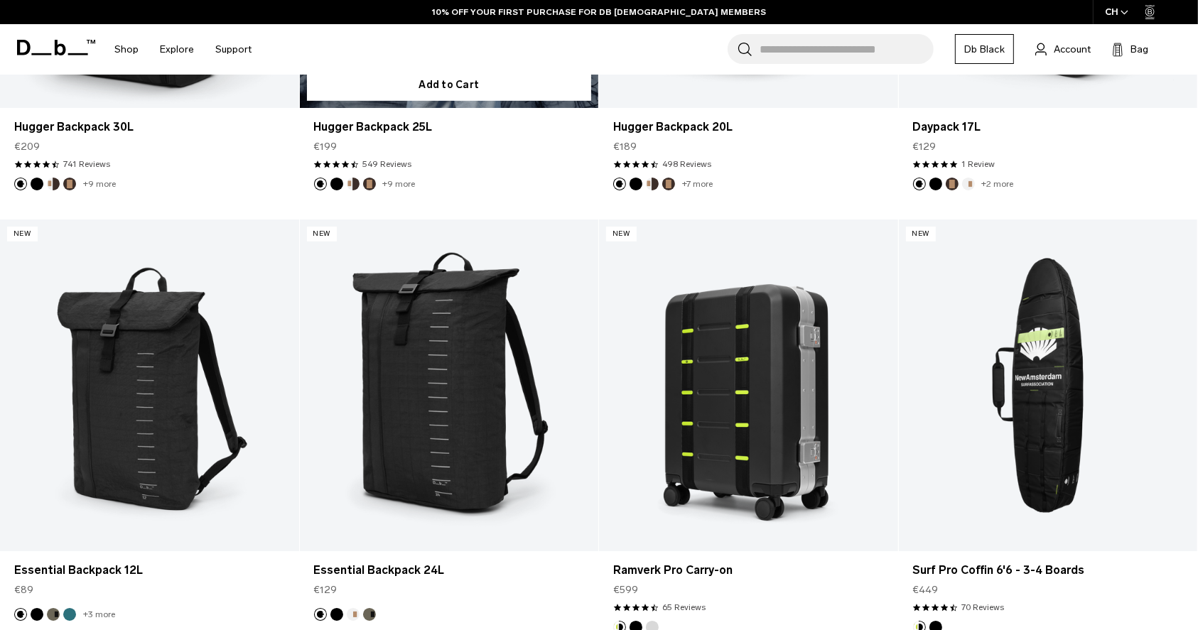
scroll to position [5903, 0]
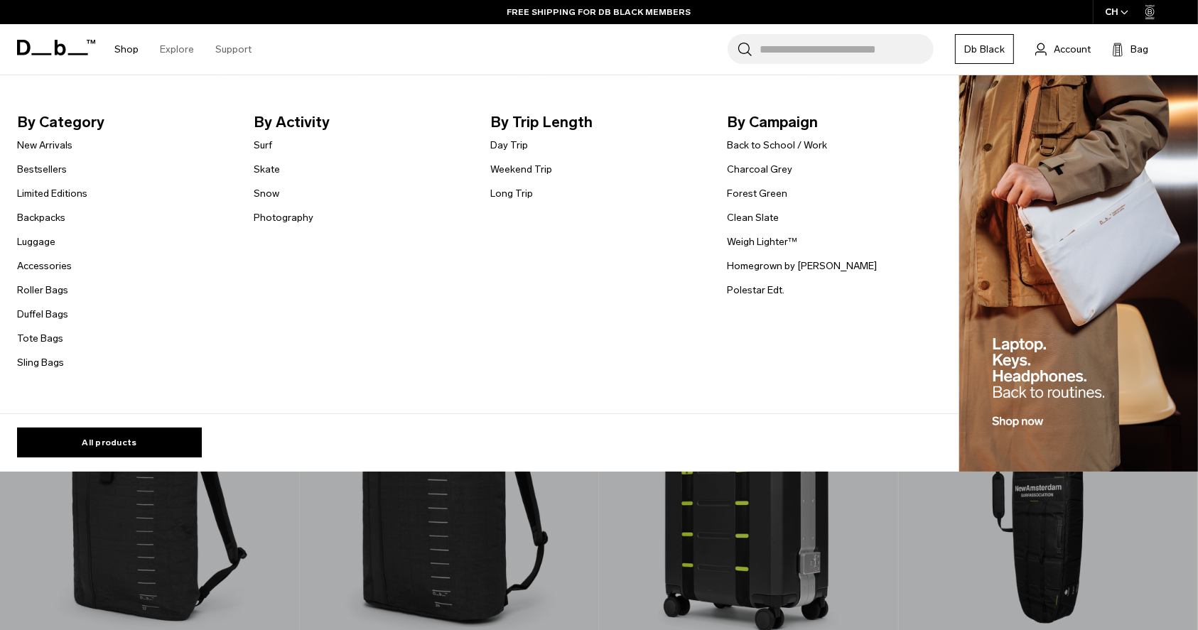
click at [500, 181] on ul "Day Trip Weekend Trip Long Trip" at bounding box center [521, 168] width 62 height 65
click at [503, 171] on link "Weekend Trip" at bounding box center [521, 169] width 62 height 15
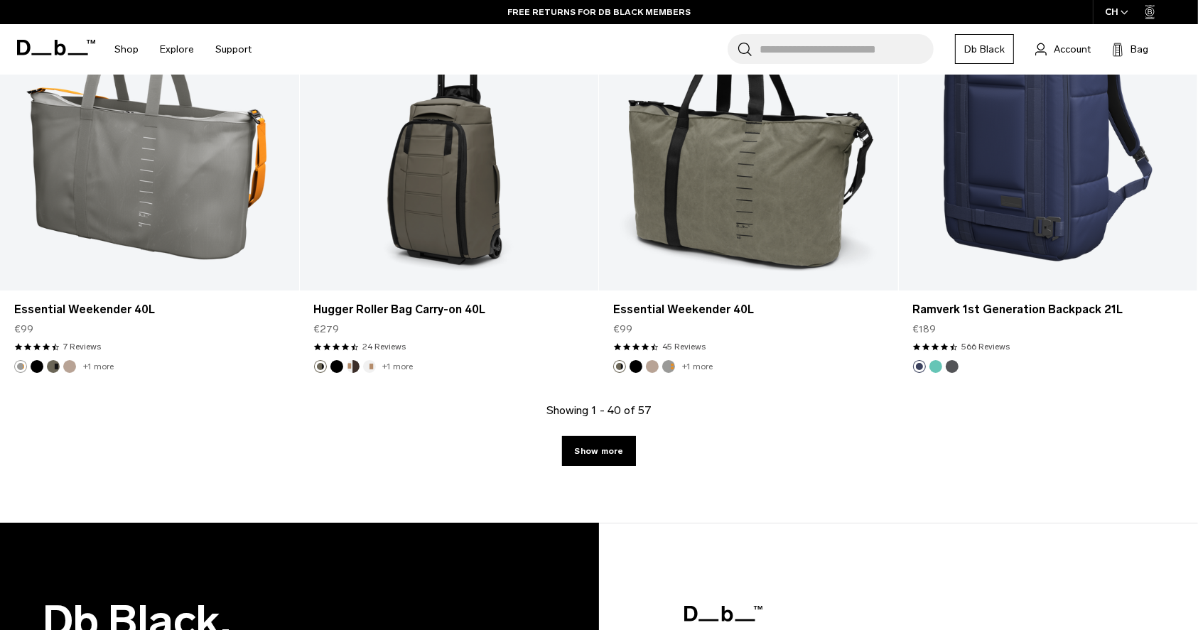
scroll to position [4431, 0]
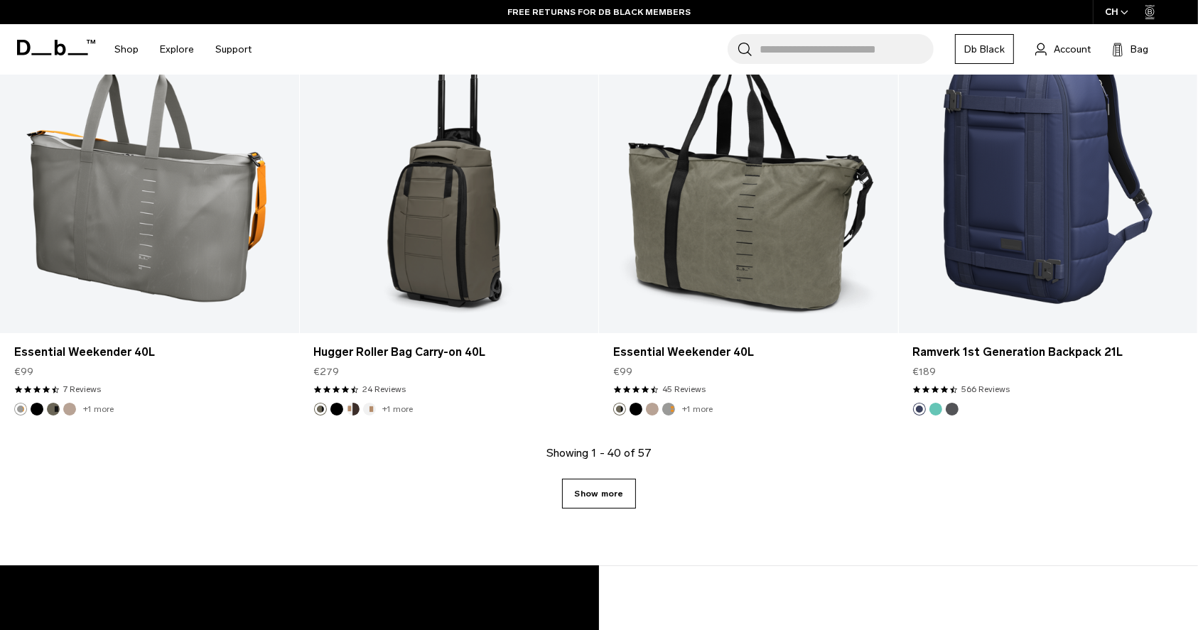
click at [581, 493] on link "Show more" at bounding box center [598, 494] width 73 height 30
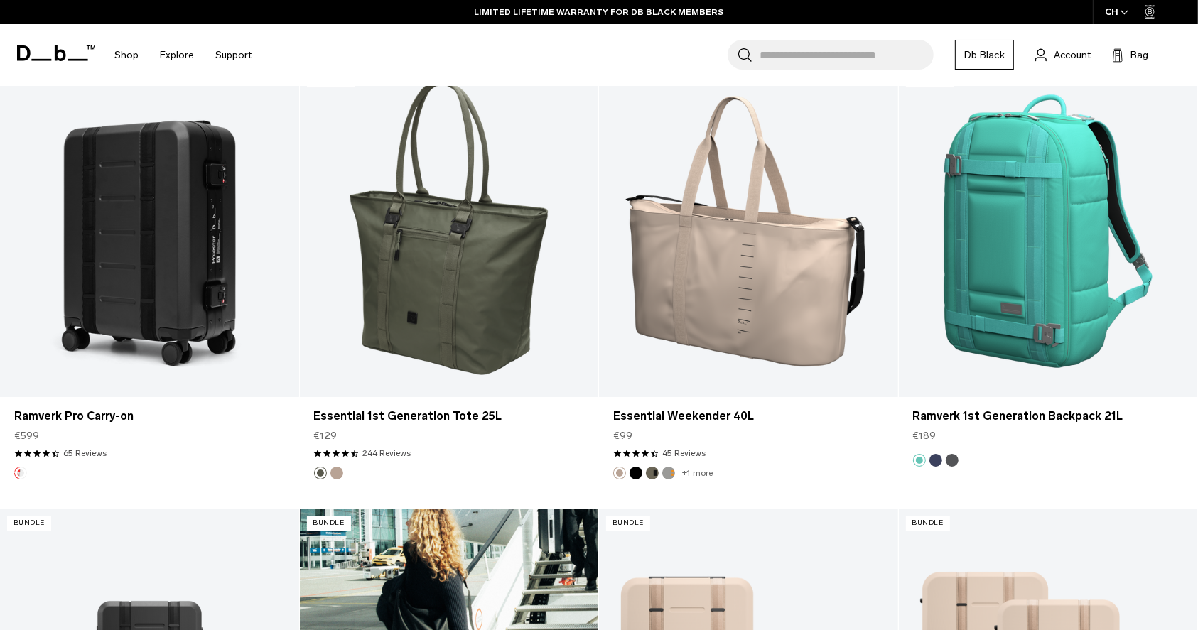
scroll to position [4905, 0]
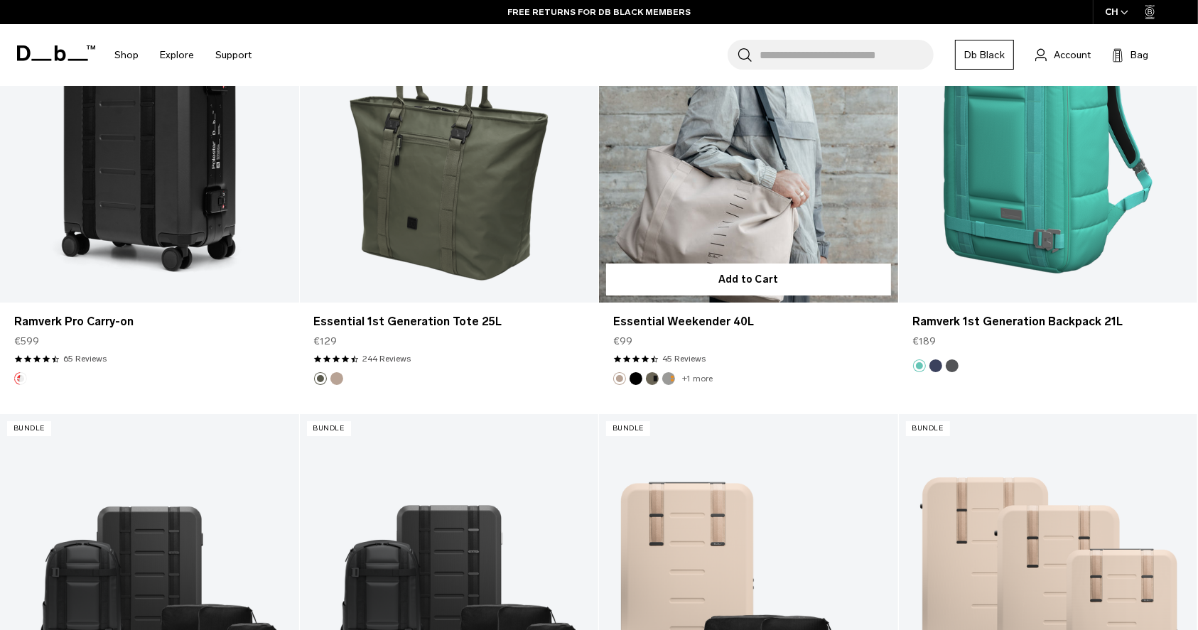
click at [829, 381] on footer "+1 more" at bounding box center [748, 378] width 299 height 13
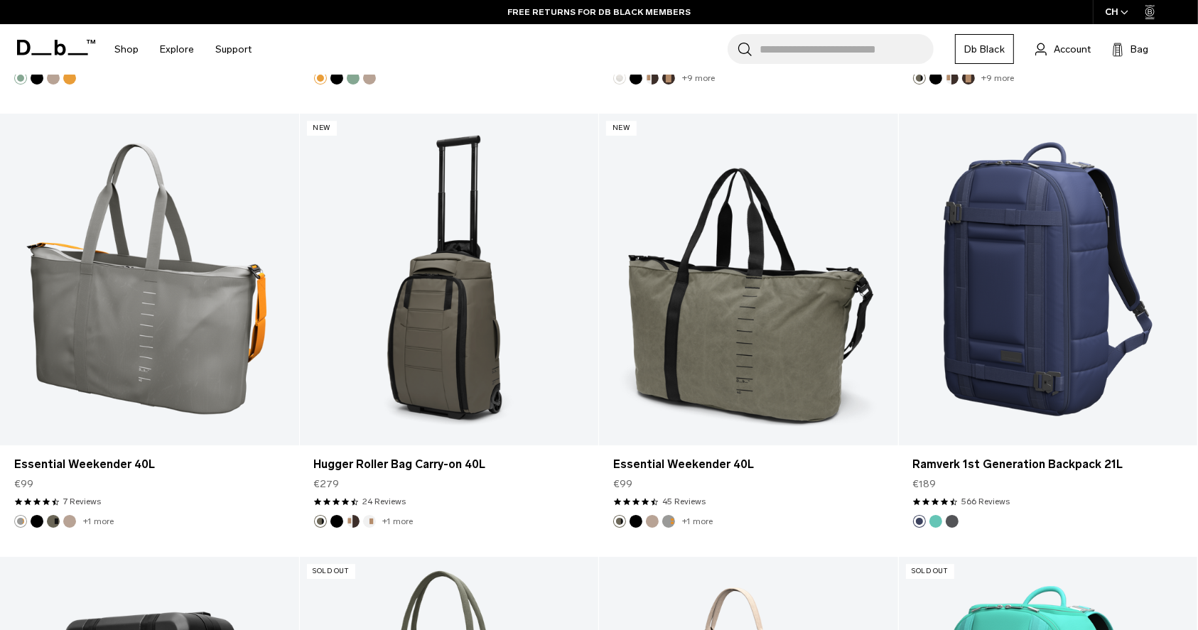
scroll to position [4184, 0]
